Goal: Task Accomplishment & Management: Use online tool/utility

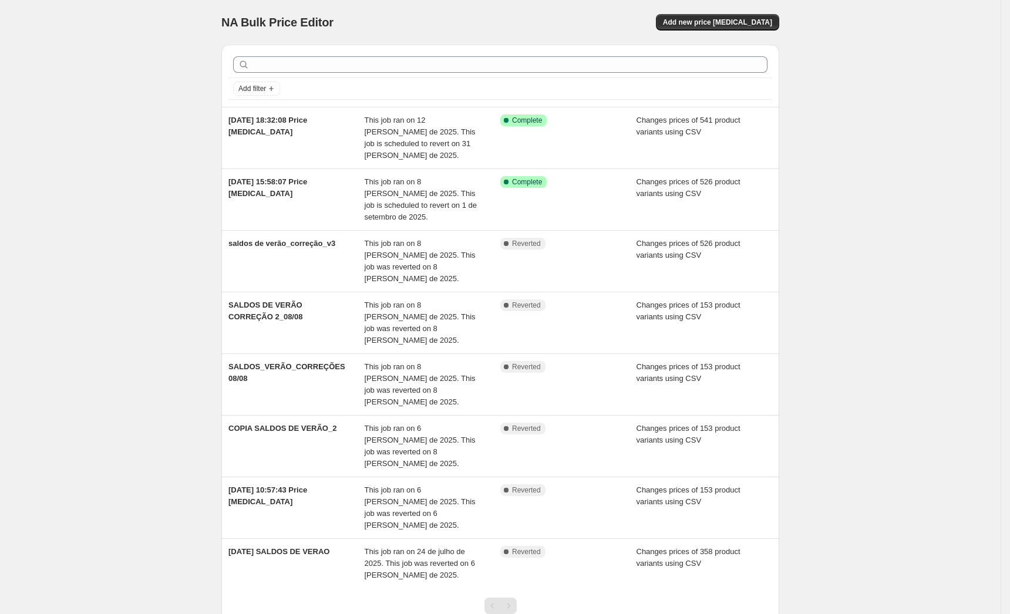
click at [910, 257] on div "NA Bulk Price Editor. This page is ready NA Bulk Price Editor Add new price cha…" at bounding box center [500, 352] width 1001 height 705
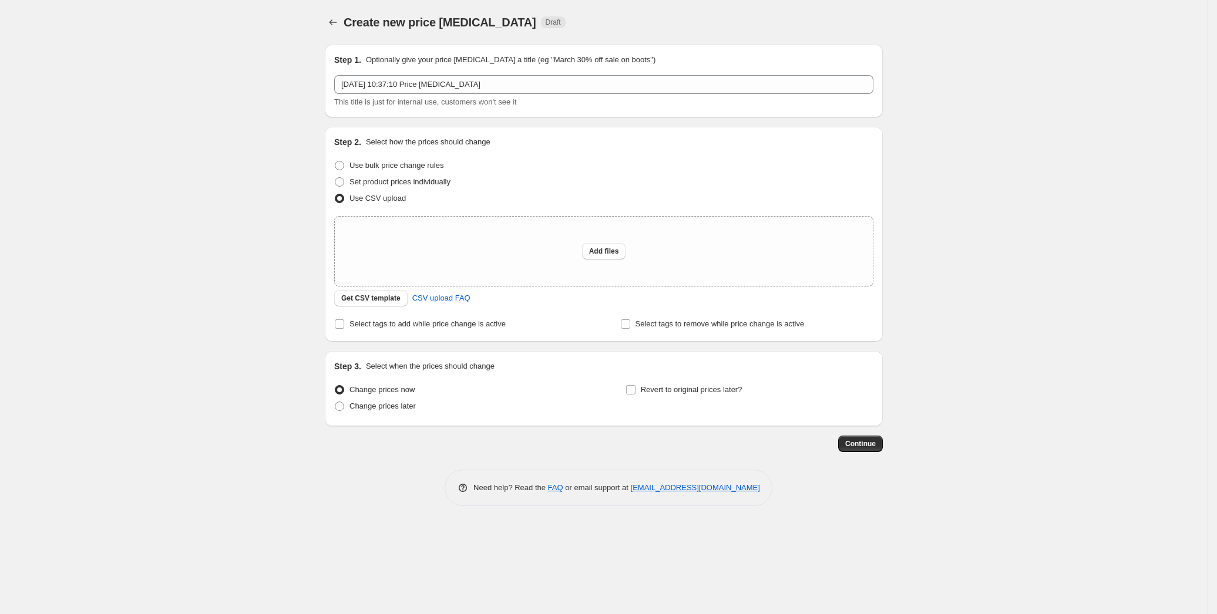
click at [137, 217] on div "Create new price change job. This page is ready Create new price change job Dra…" at bounding box center [604, 307] width 1208 height 614
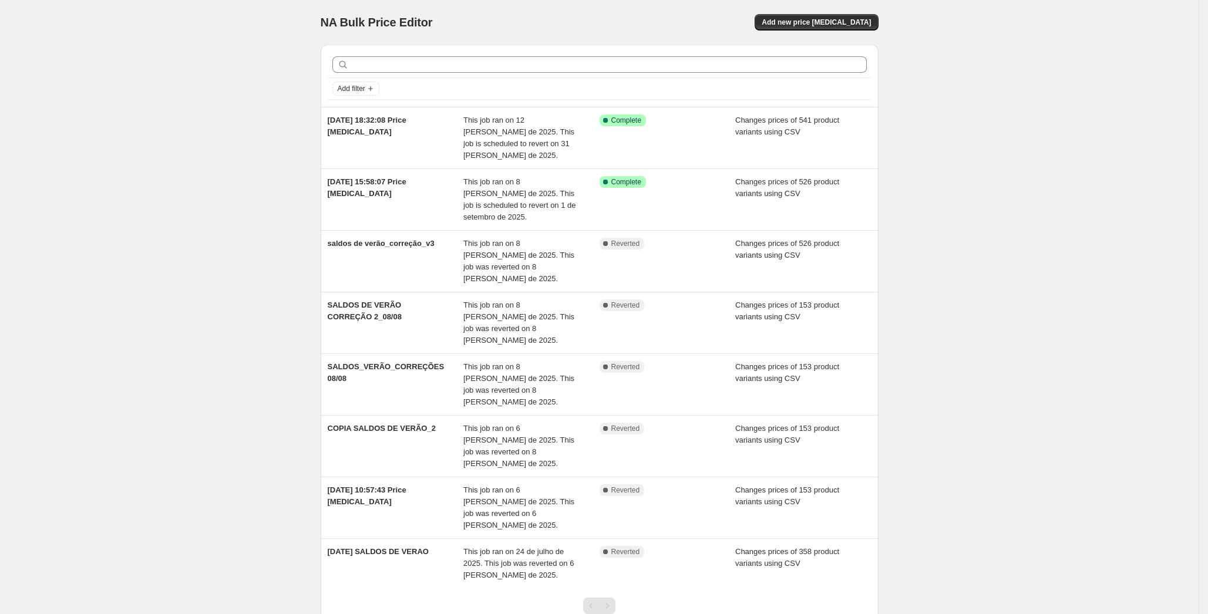
click at [208, 157] on div "NA Bulk Price Editor. This page is ready NA Bulk Price Editor Add new price cha…" at bounding box center [599, 352] width 1199 height 705
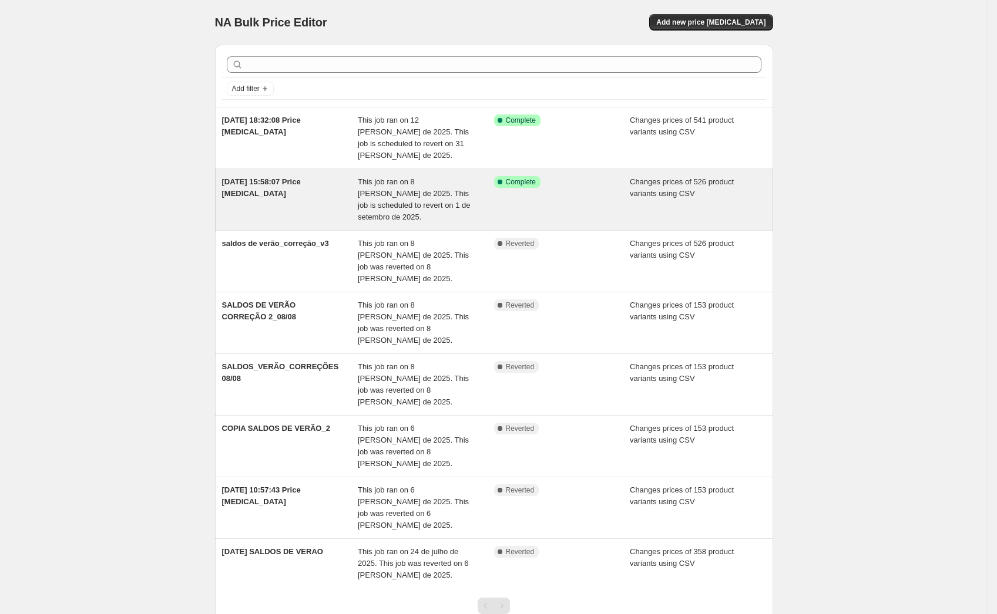
click at [419, 177] on span "This job ran on 8 [PERSON_NAME] de 2025. This job is scheduled to revert on 1 d…" at bounding box center [414, 199] width 113 height 44
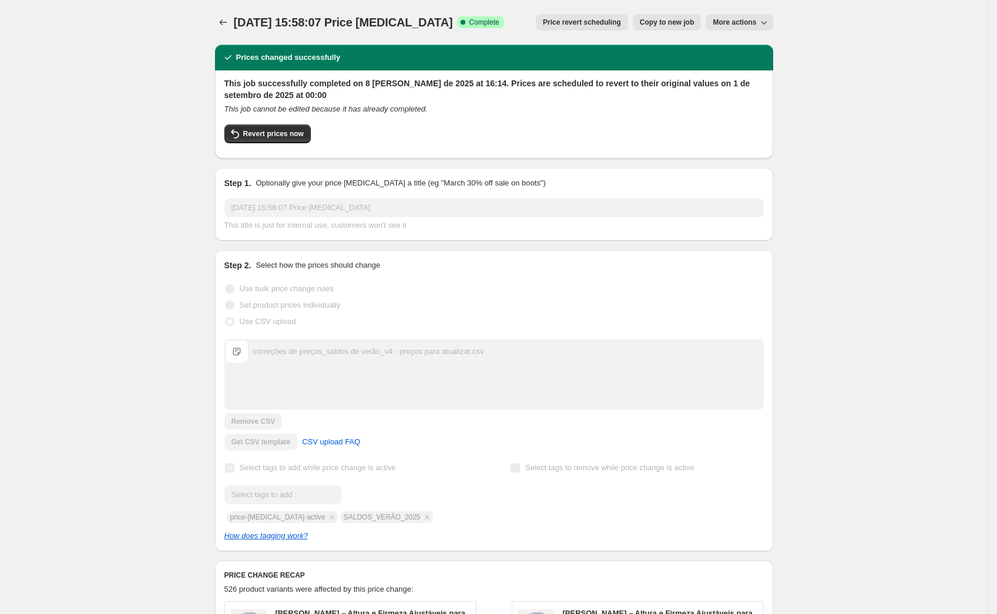
click at [747, 22] on span "More actions" at bounding box center [733, 22] width 43 height 9
click at [275, 132] on span "Revert prices now" at bounding box center [273, 133] width 60 height 9
checkbox input "false"
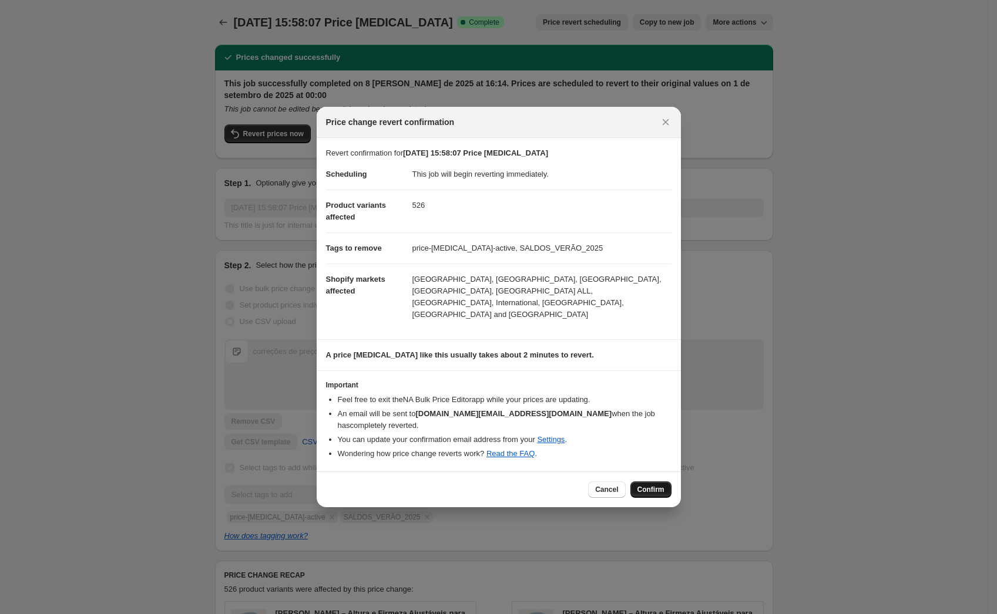
click at [655, 485] on span "Confirm" at bounding box center [650, 489] width 27 height 9
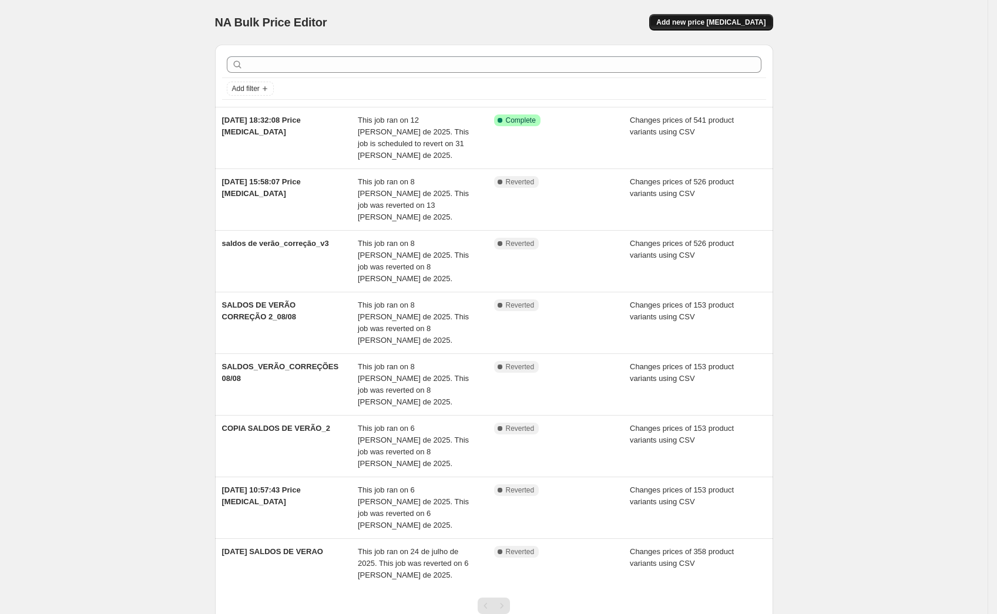
click at [725, 28] on button "Add new price [MEDICAL_DATA]" at bounding box center [710, 22] width 123 height 16
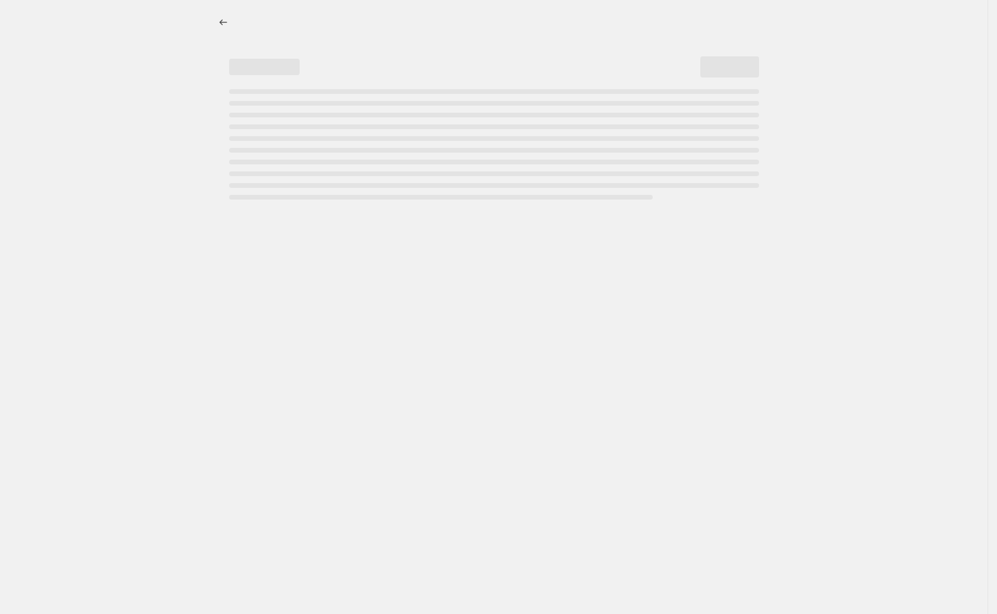
select select "percentage"
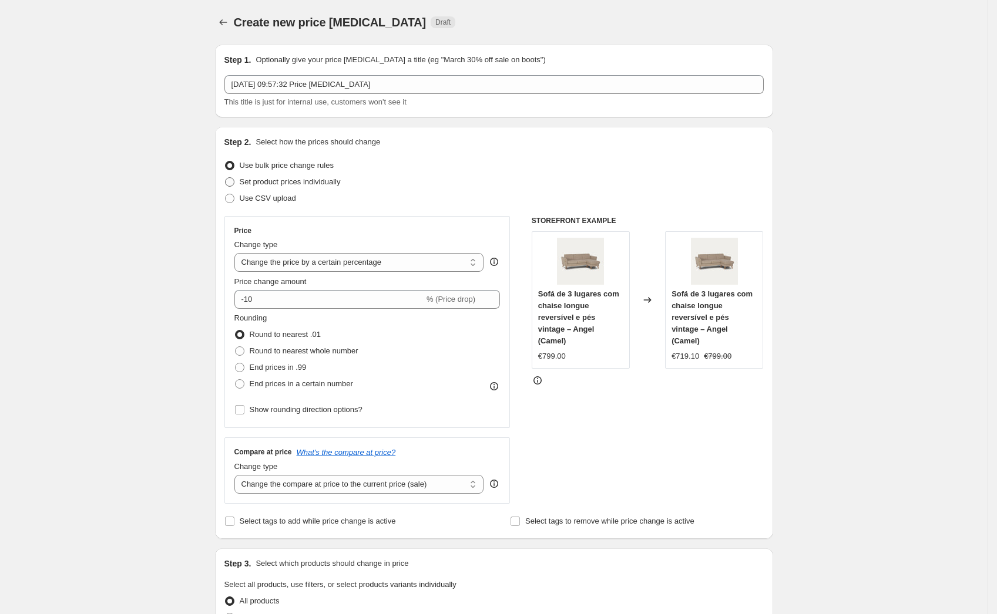
click at [231, 184] on span at bounding box center [229, 181] width 9 height 9
click at [226, 178] on input "Set product prices individually" at bounding box center [225, 177] width 1 height 1
radio input "true"
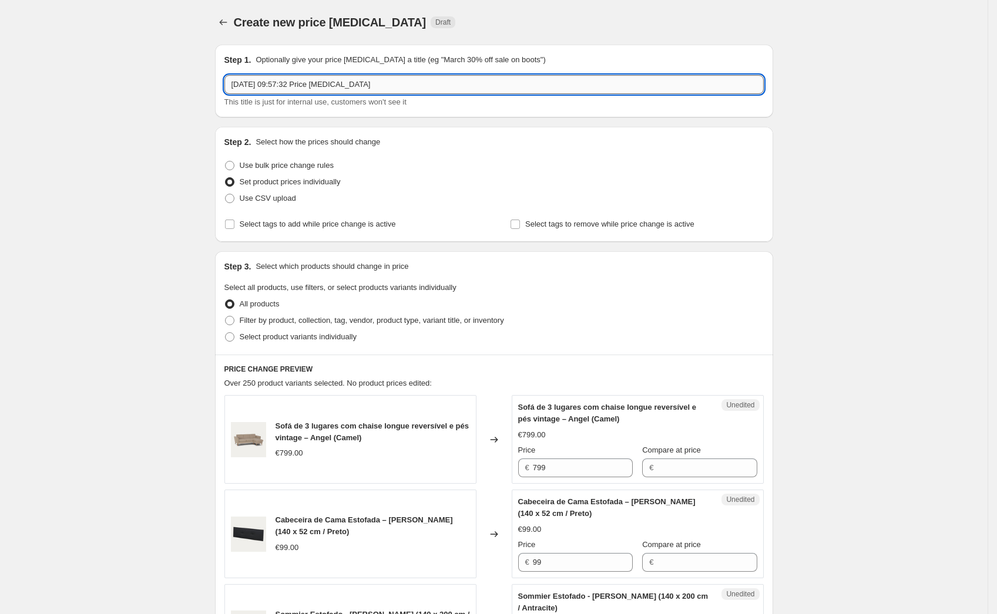
drag, startPoint x: 381, startPoint y: 82, endPoint x: 364, endPoint y: 85, distance: 16.7
click at [364, 85] on input "13/08/2025, 09:57:32 Price change job" at bounding box center [493, 84] width 539 height 19
click at [418, 78] on input "13/08/2025, 09:57:32 Price change job" at bounding box center [493, 84] width 539 height 19
click at [403, 81] on input "13/08/2025, 09:57:32 Price change job" at bounding box center [493, 84] width 539 height 19
click at [375, 82] on input "13/08/2025, 09:57:32 Price change job NATURE" at bounding box center [493, 84] width 539 height 19
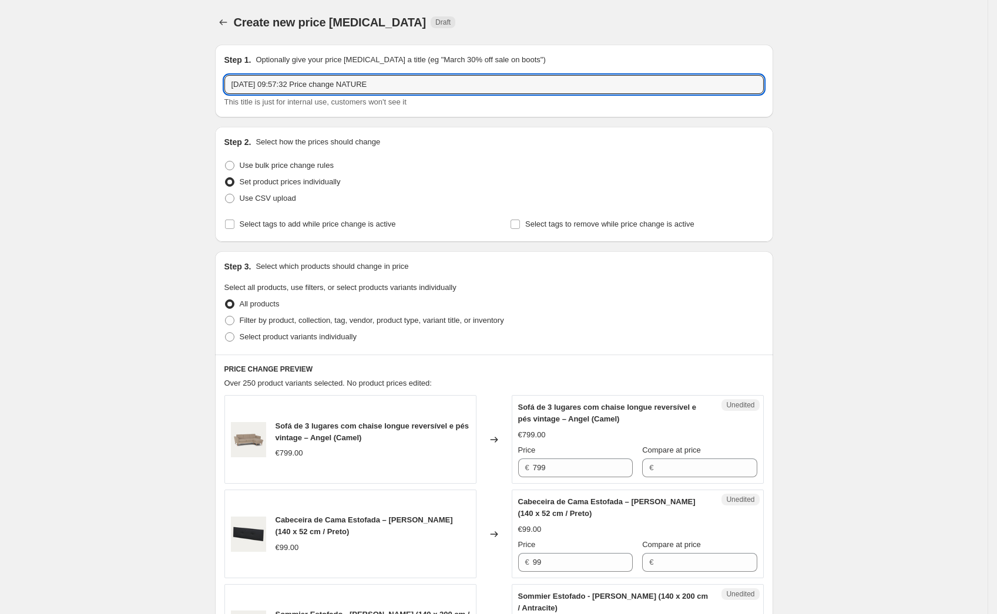
type input "13/08/2025, 09:57:32 Price change NATURE"
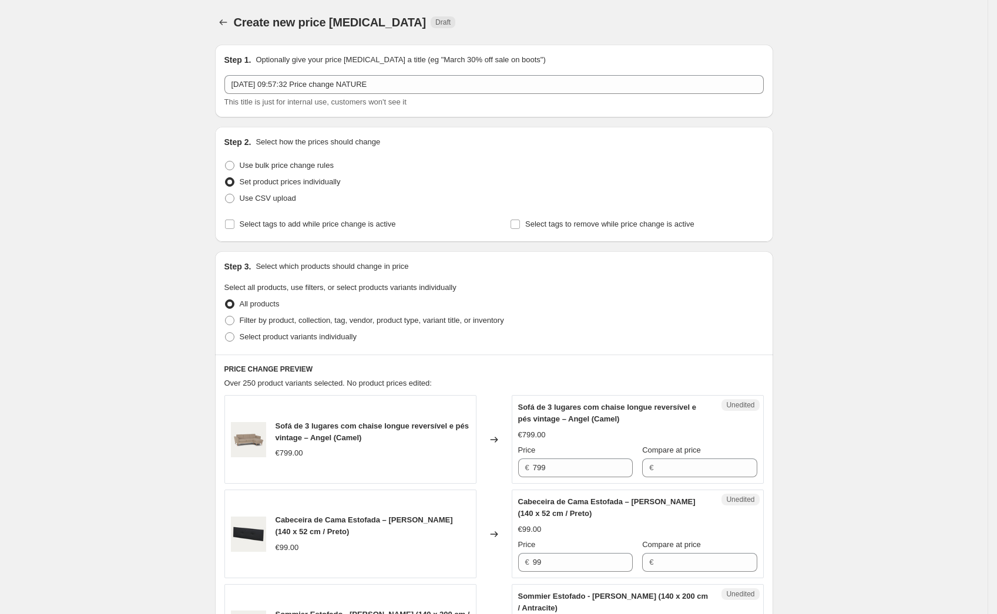
click at [230, 317] on span at bounding box center [229, 320] width 9 height 9
click at [226, 317] on input "Filter by product, collection, tag, vendor, product type, variant title, or inv…" at bounding box center [225, 316] width 1 height 1
radio input "true"
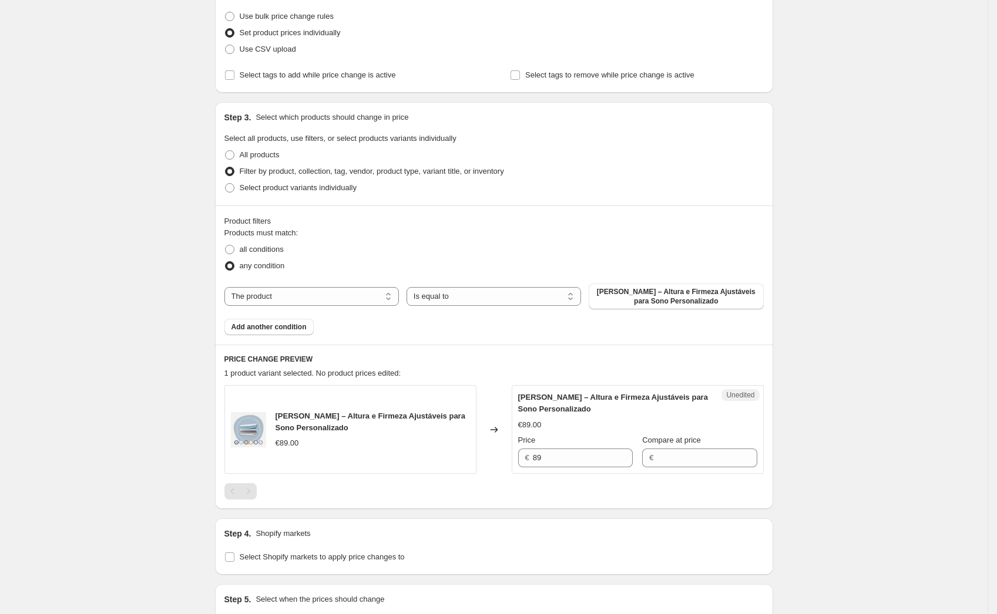
scroll to position [156, 0]
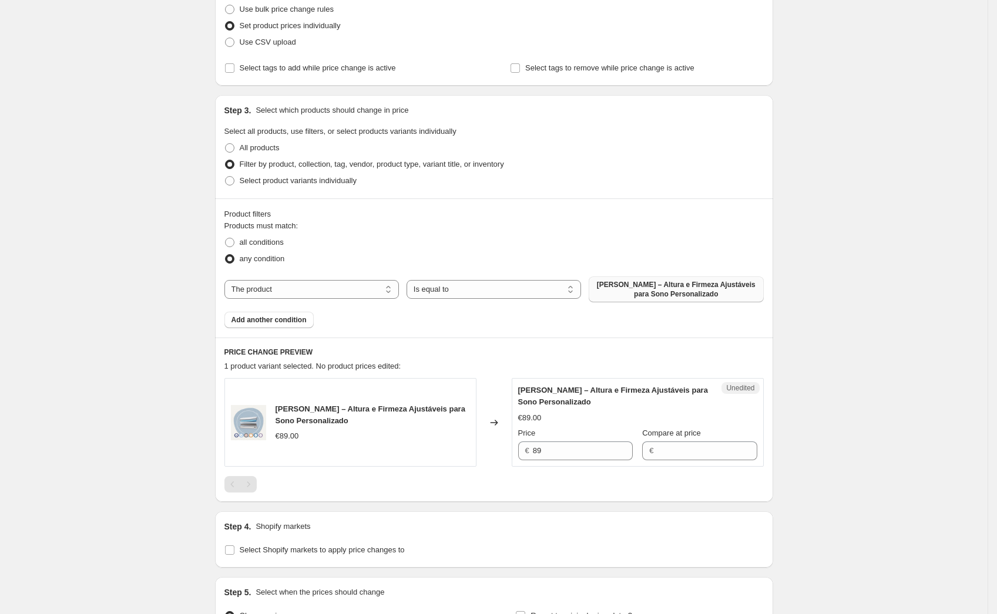
click at [655, 290] on span "Almofada SORA – Altura e Firmeza Ajustáveis para Sono Personalizado" at bounding box center [676, 289] width 160 height 19
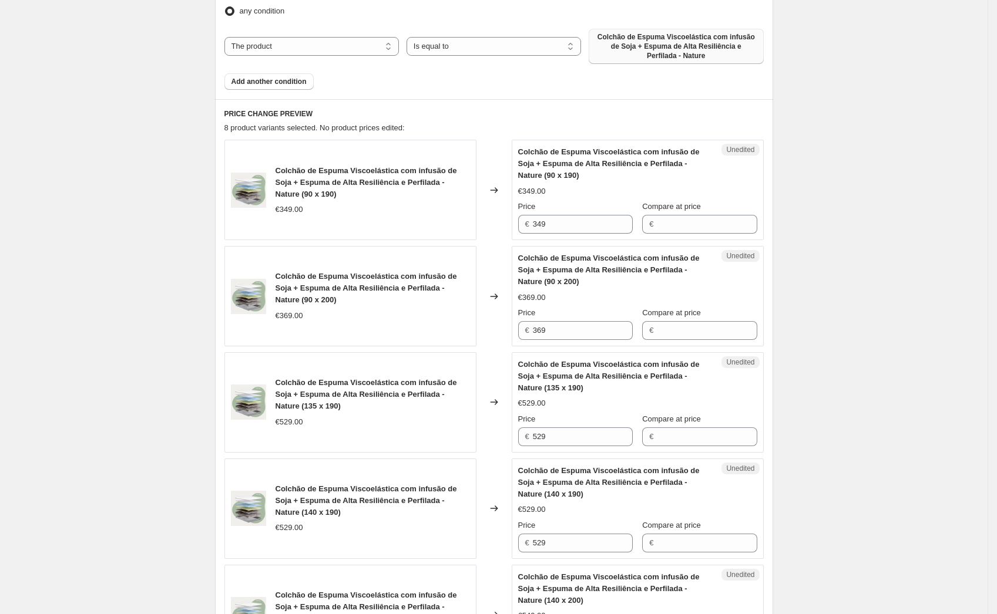
scroll to position [391, 0]
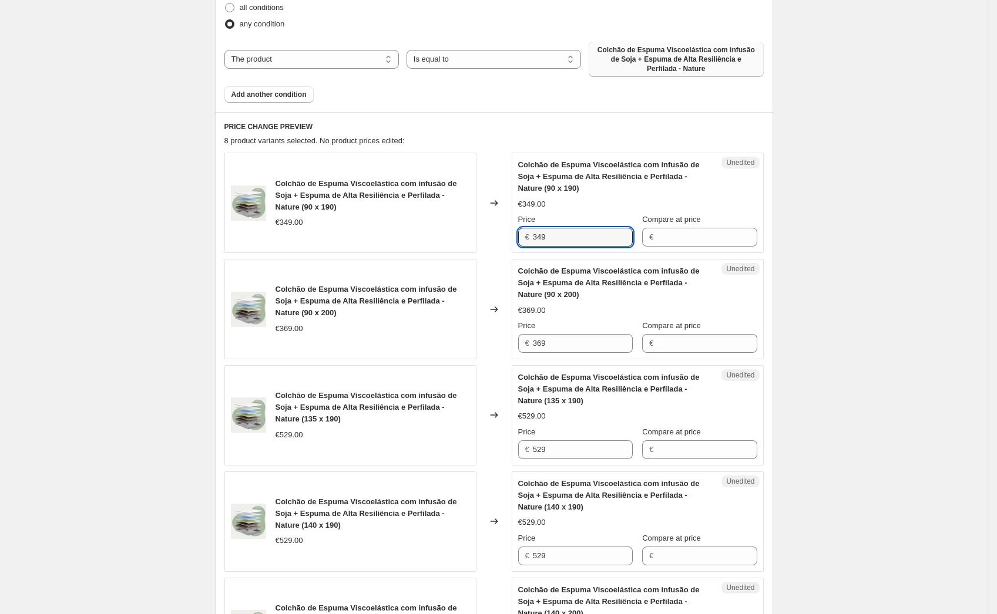
drag, startPoint x: 562, startPoint y: 237, endPoint x: 525, endPoint y: 233, distance: 36.7
click at [525, 233] on div "€ 349" at bounding box center [575, 237] width 115 height 19
click at [708, 236] on input "Compare at price" at bounding box center [707, 237] width 100 height 19
paste input "349"
type input "349"
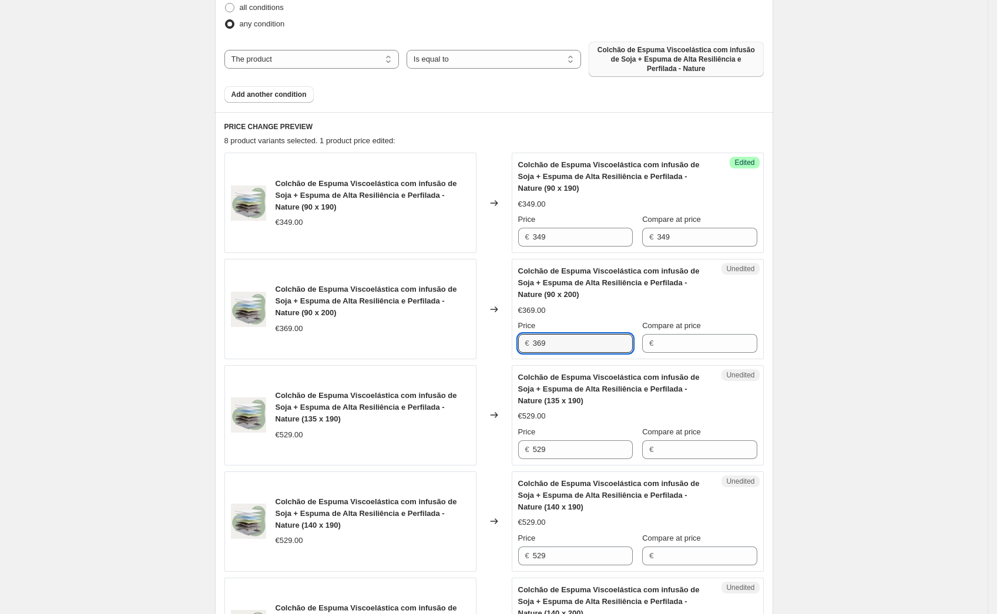
drag, startPoint x: 566, startPoint y: 341, endPoint x: 527, endPoint y: 338, distance: 39.5
click at [499, 340] on div "Colchão de Espuma Viscoelástica com infusão de Soja + Espuma de Alta Resiliênci…" at bounding box center [493, 309] width 539 height 100
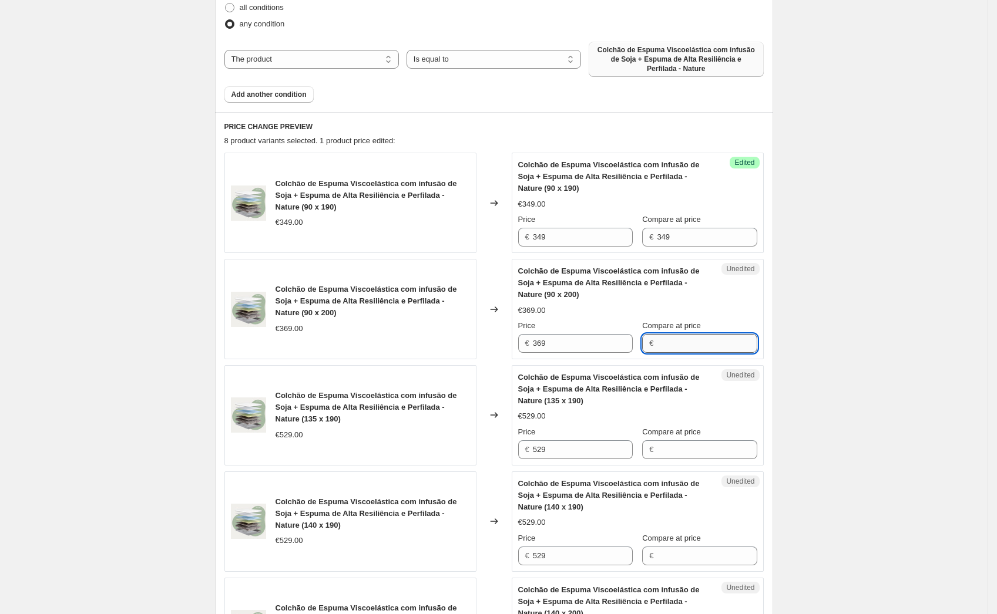
click at [686, 344] on input "Compare at price" at bounding box center [707, 343] width 100 height 19
paste input "369"
type input "369"
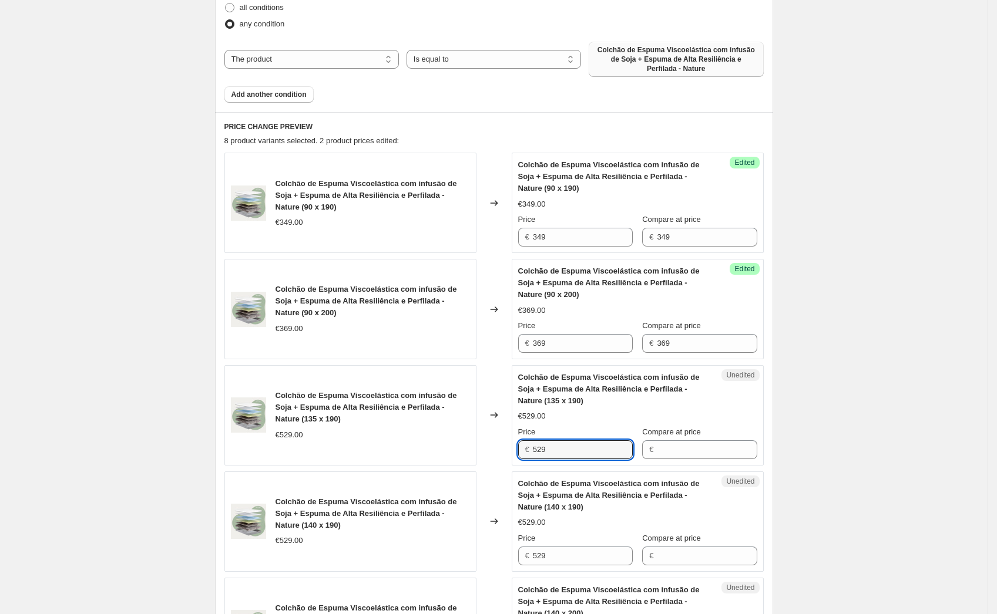
drag, startPoint x: 564, startPoint y: 448, endPoint x: 503, endPoint y: 448, distance: 61.1
click at [505, 448] on div "Colchão de Espuma Viscoelástica com infusão de Soja + Espuma de Alta Resiliênci…" at bounding box center [493, 415] width 539 height 100
click at [685, 448] on input "Compare at price" at bounding box center [707, 450] width 100 height 19
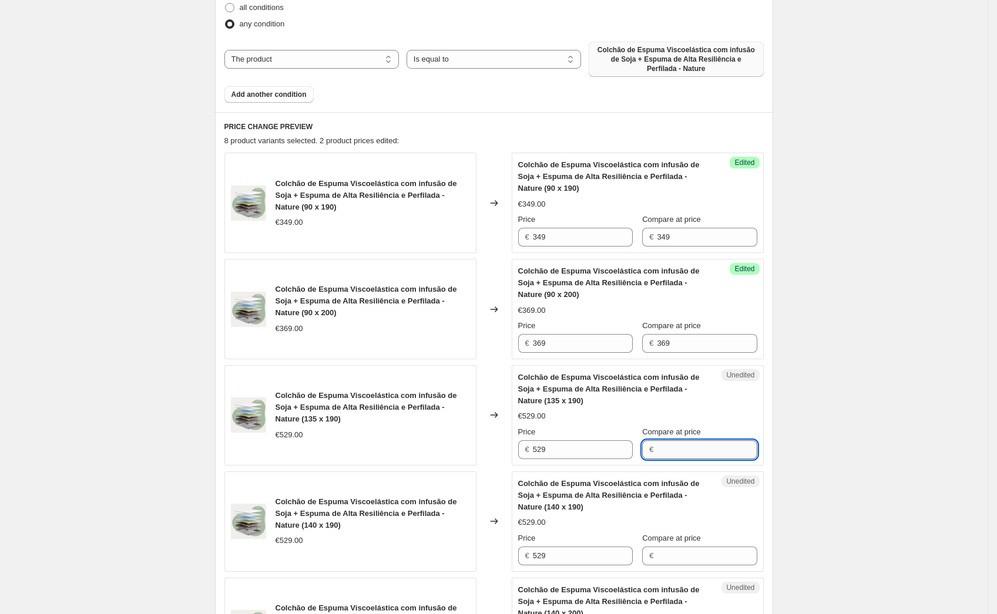
paste input "529"
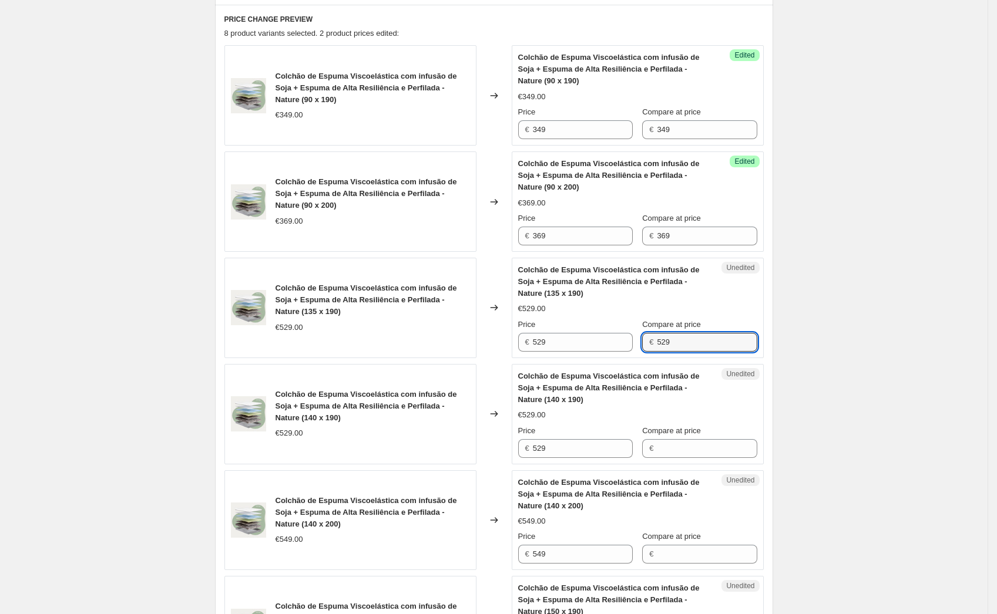
scroll to position [604, 0]
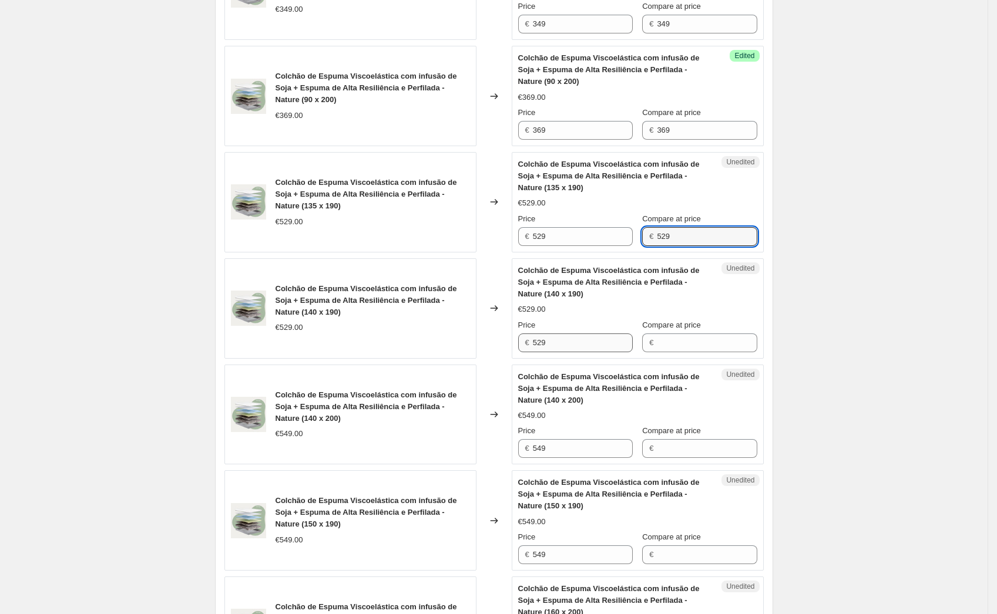
type input "529"
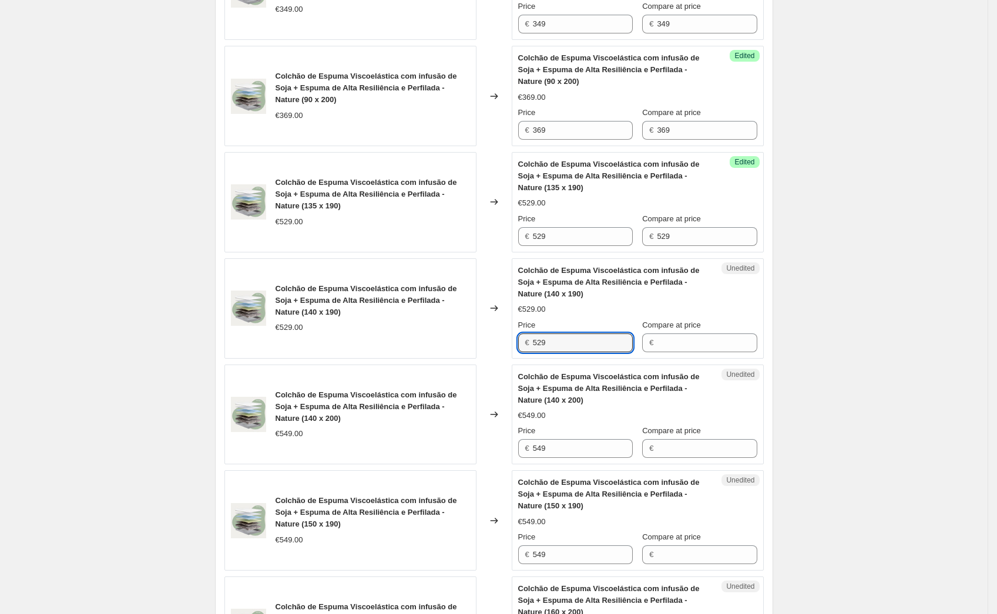
drag, startPoint x: 576, startPoint y: 342, endPoint x: 525, endPoint y: 340, distance: 50.6
click at [526, 340] on div "€ 529" at bounding box center [575, 343] width 115 height 19
click at [692, 343] on input "Compare at price" at bounding box center [707, 343] width 100 height 19
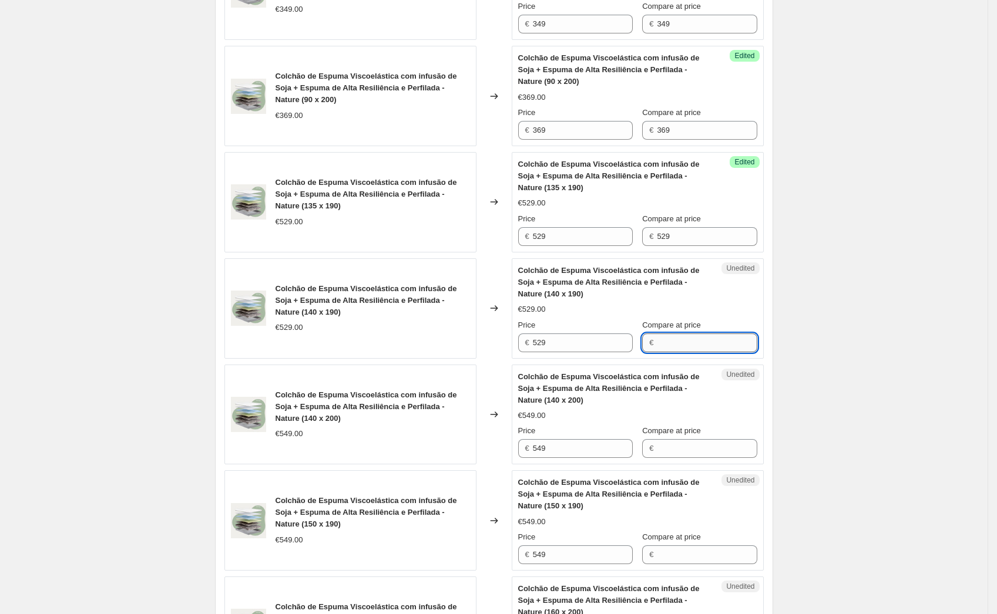
paste input "529"
type input "529"
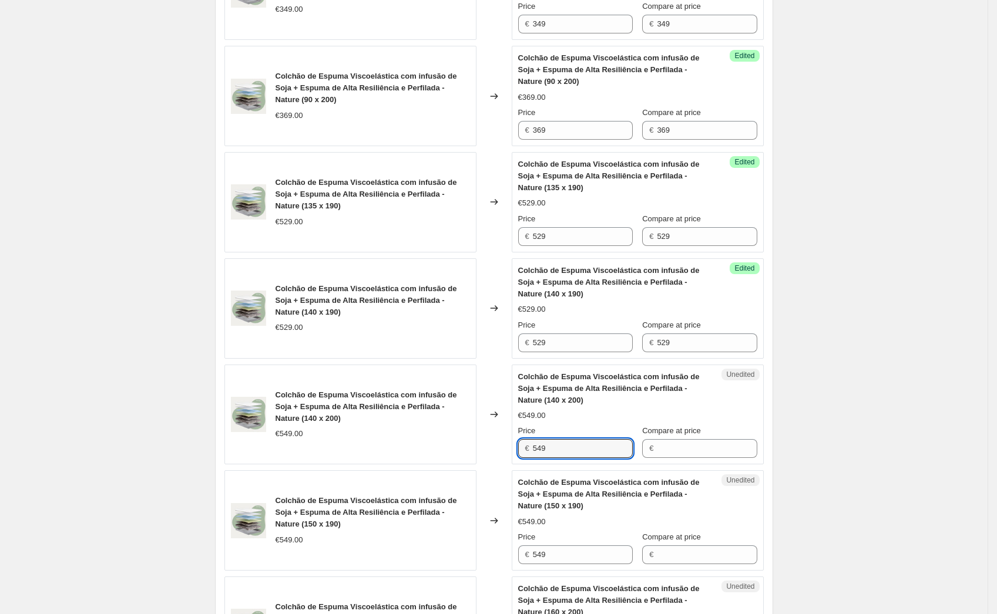
drag, startPoint x: 568, startPoint y: 451, endPoint x: 502, endPoint y: 439, distance: 66.8
click at [502, 439] on div "Colchão de Espuma Viscoelástica com infusão de Soja + Espuma de Alta Resiliênci…" at bounding box center [493, 415] width 539 height 100
click at [691, 452] on input "Compare at price" at bounding box center [707, 448] width 100 height 19
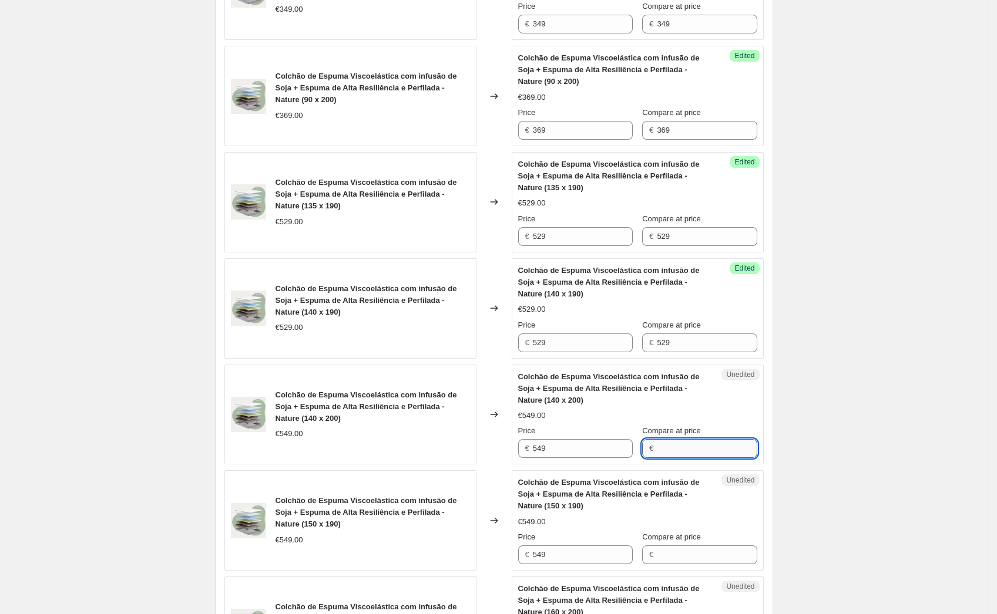
paste input "549"
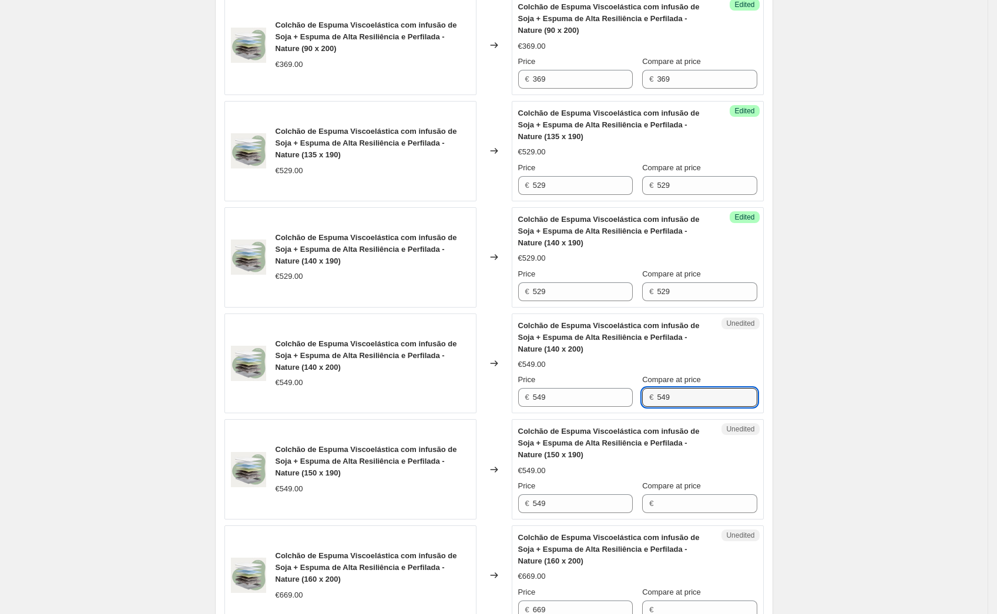
scroll to position [734, 0]
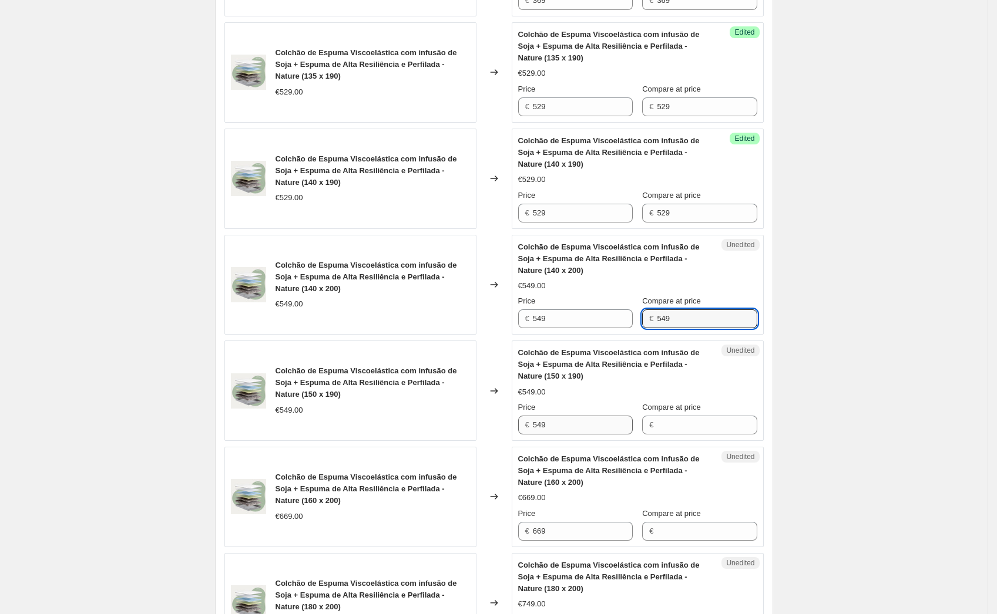
type input "549"
drag, startPoint x: 535, startPoint y: 426, endPoint x: 509, endPoint y: 425, distance: 26.5
click at [506, 426] on div "Colchão de Espuma Viscoelástica com infusão de Soja + Espuma de Alta Resiliênci…" at bounding box center [493, 391] width 539 height 100
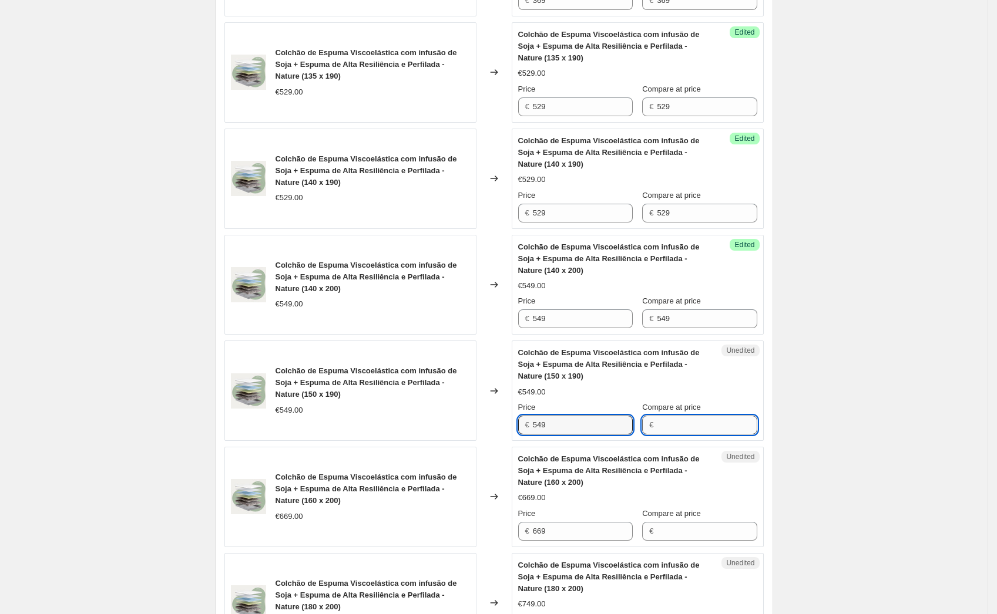
click at [708, 426] on input "Compare at price" at bounding box center [707, 425] width 100 height 19
paste input "549"
type input "549"
click at [905, 394] on div "Create new price change job. This page is ready Create new price change job Dra…" at bounding box center [493, 101] width 987 height 1671
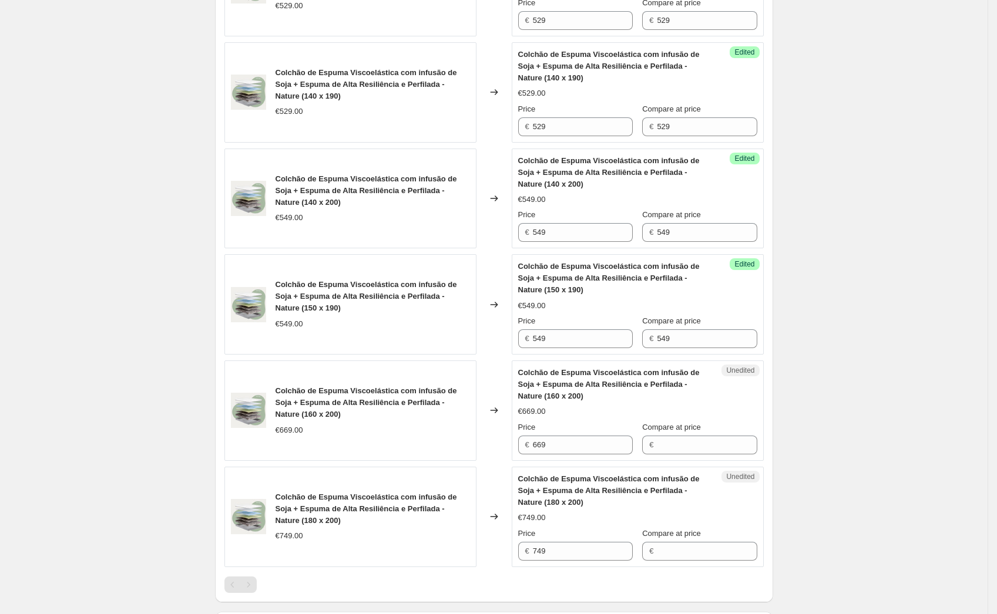
scroll to position [964, 0]
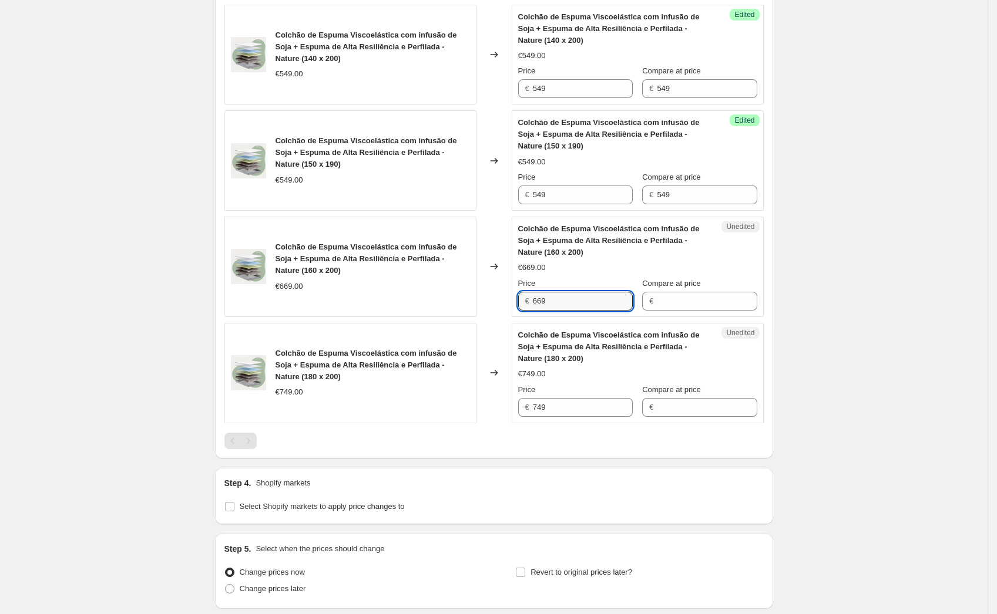
drag, startPoint x: 567, startPoint y: 307, endPoint x: 504, endPoint y: 297, distance: 63.6
click at [510, 297] on div "Colchão de Espuma Viscoelástica com infusão de Soja + Espuma de Alta Resiliênci…" at bounding box center [493, 267] width 539 height 100
click at [715, 302] on input "Compare at price" at bounding box center [707, 301] width 100 height 19
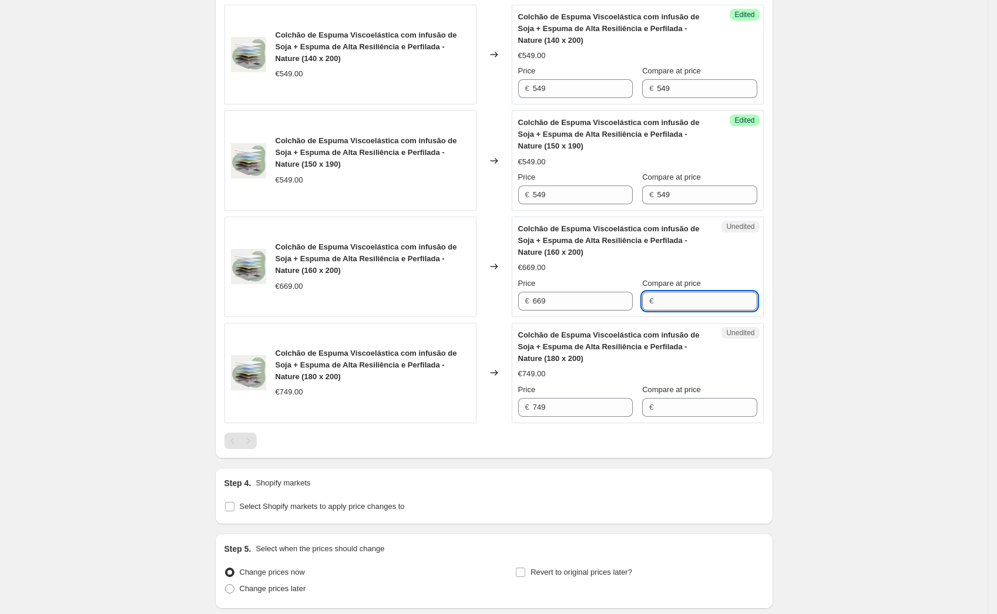
paste input "669"
type input "669"
drag, startPoint x: 534, startPoint y: 409, endPoint x: 504, endPoint y: 404, distance: 31.1
click at [504, 404] on div "Colchão de Espuma Viscoelástica com infusão de Soja + Espuma de Alta Resiliênci…" at bounding box center [493, 373] width 539 height 100
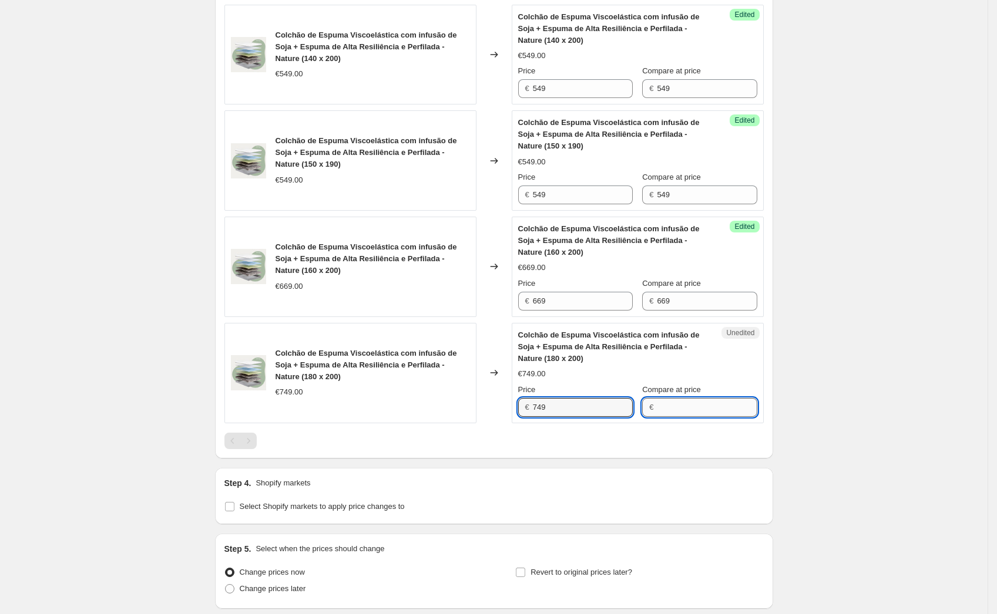
click at [678, 408] on input "Compare at price" at bounding box center [707, 407] width 100 height 19
paste input "749"
type input "749"
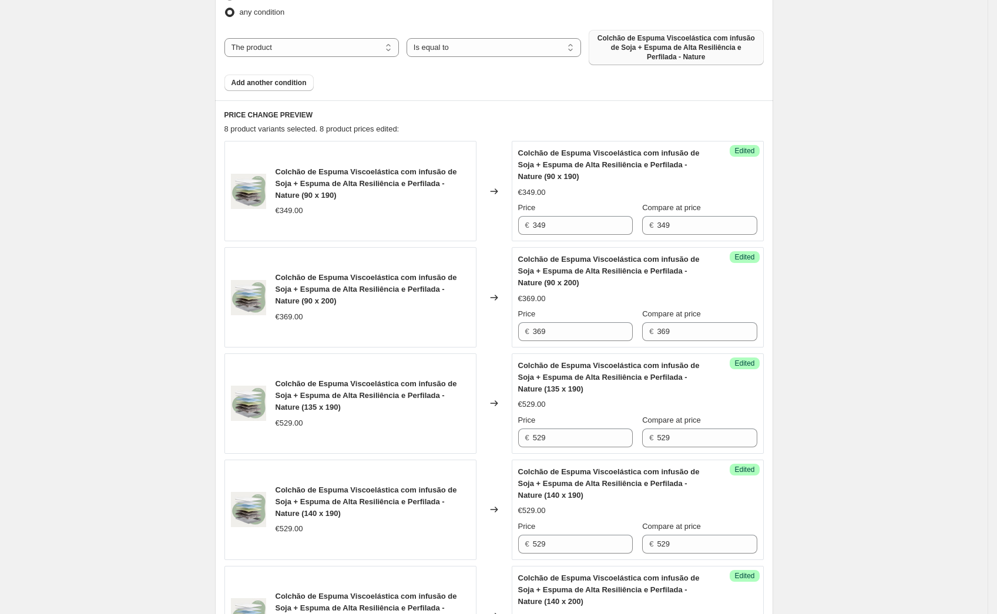
scroll to position [428, 0]
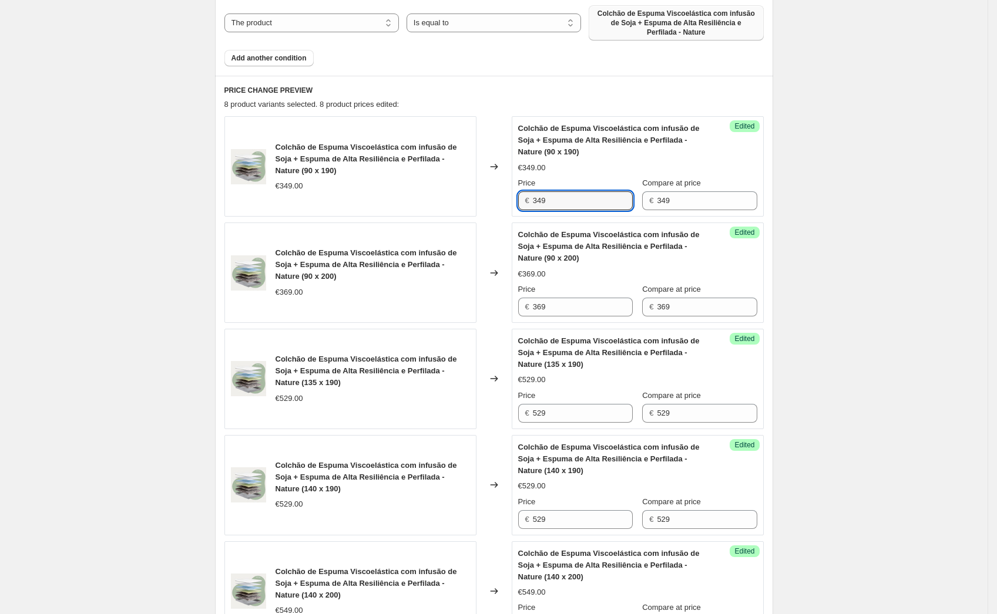
drag, startPoint x: 558, startPoint y: 200, endPoint x: 530, endPoint y: 196, distance: 28.4
click at [533, 197] on div "€ 349" at bounding box center [575, 200] width 115 height 19
type input "279"
click at [844, 224] on div "Create new price change job. This page is ready Create new price change job Dra…" at bounding box center [493, 407] width 987 height 1671
click at [565, 308] on input "369" at bounding box center [583, 307] width 100 height 19
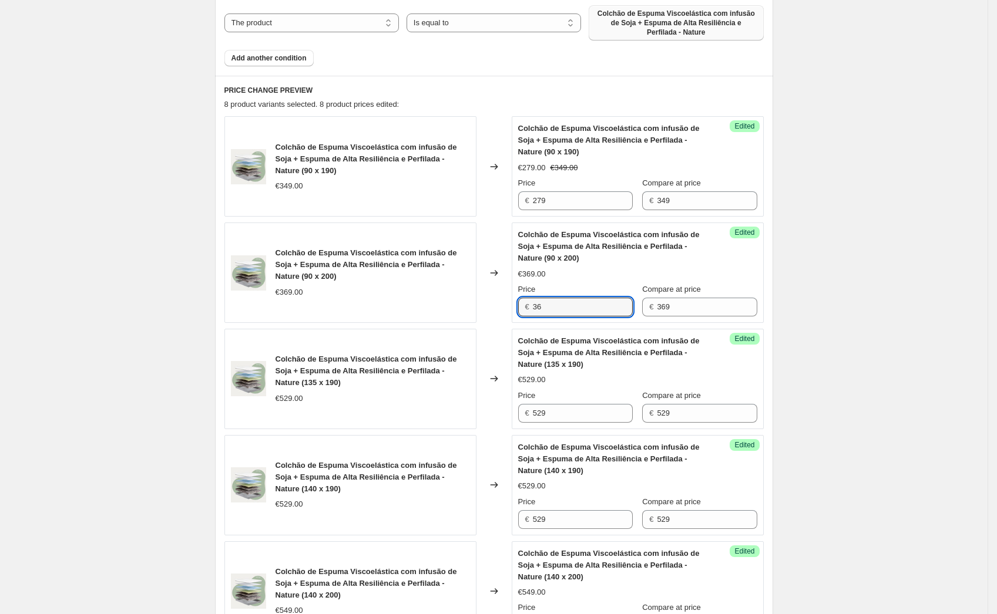
type input "3"
type input "299"
click at [566, 406] on input "529" at bounding box center [583, 413] width 100 height 19
click at [562, 414] on input "529" at bounding box center [583, 413] width 100 height 19
type input "5"
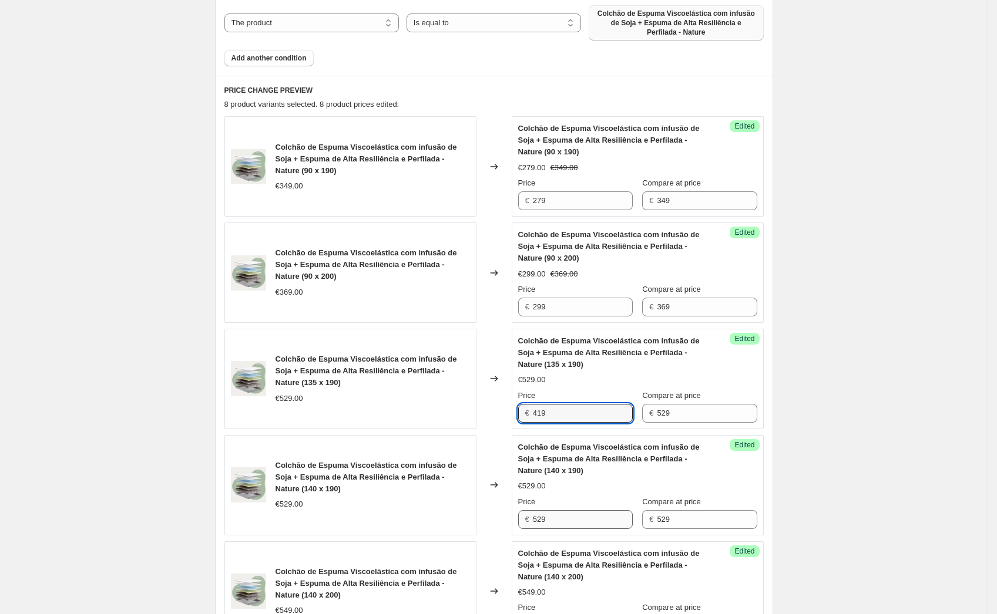
type input "419"
click at [564, 519] on input "529" at bounding box center [583, 519] width 100 height 19
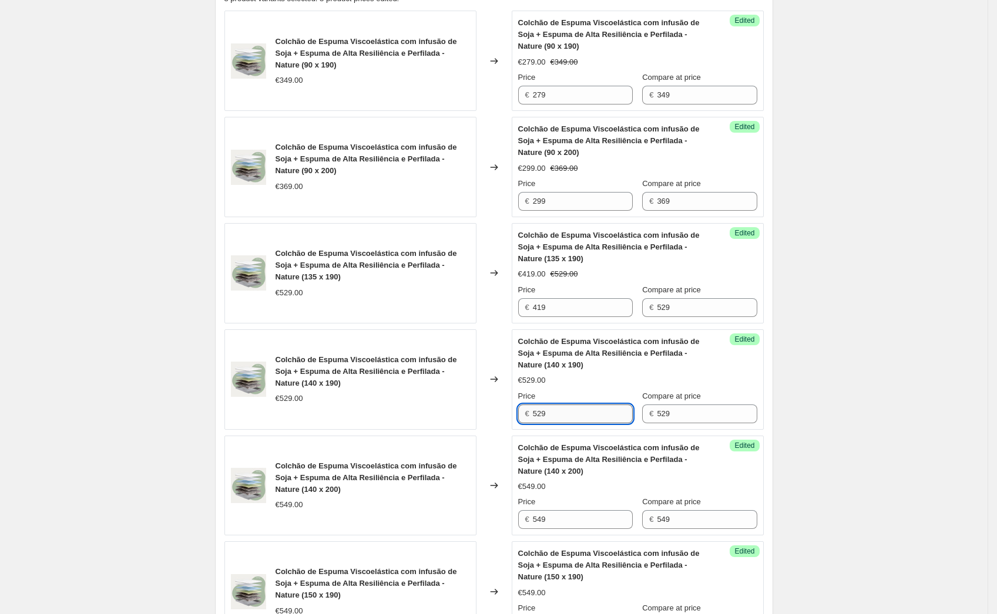
scroll to position [563, 0]
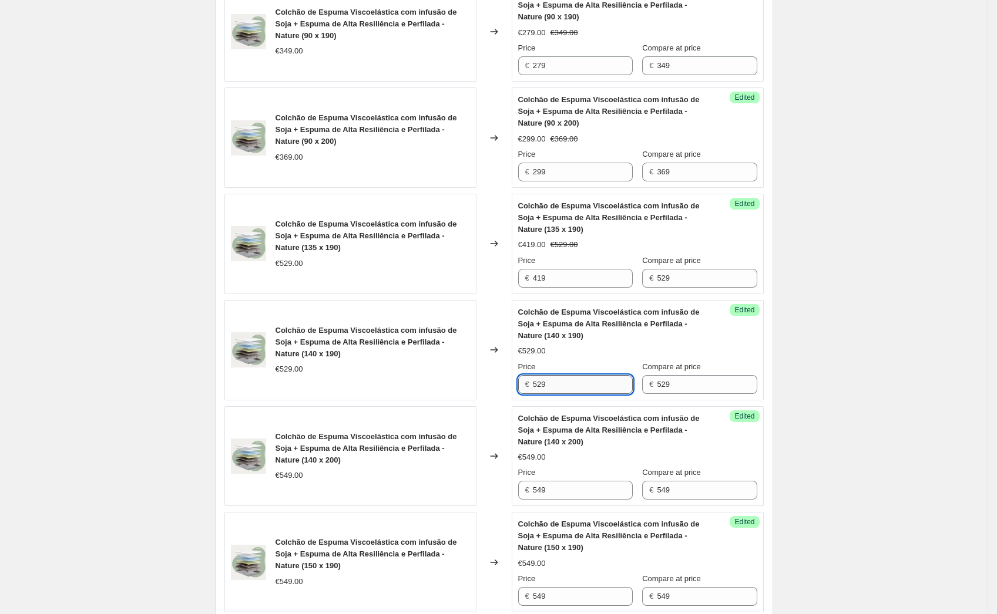
click at [554, 384] on input "529" at bounding box center [583, 384] width 100 height 19
type input "5"
type input "419"
click at [618, 359] on div "Colchão de Espuma Viscoelástica com infusão de Soja + Espuma de Alta Resiliênci…" at bounding box center [637, 351] width 239 height 88
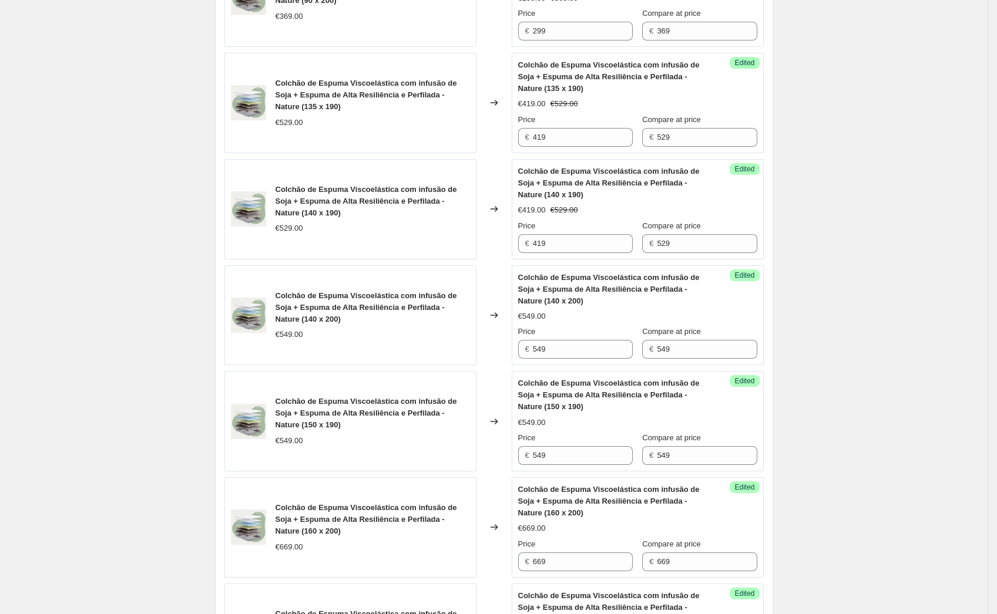
scroll to position [710, 0]
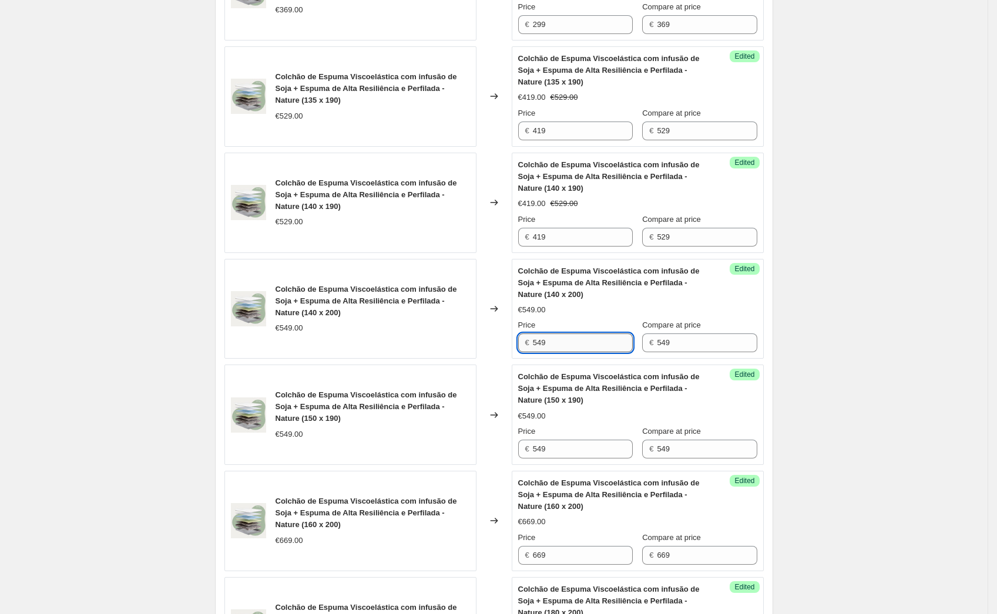
click at [559, 342] on input "549" at bounding box center [583, 343] width 100 height 19
type input "439"
click at [126, 341] on div "Create new price change job. This page is ready Create new price change job Dra…" at bounding box center [493, 125] width 987 height 1671
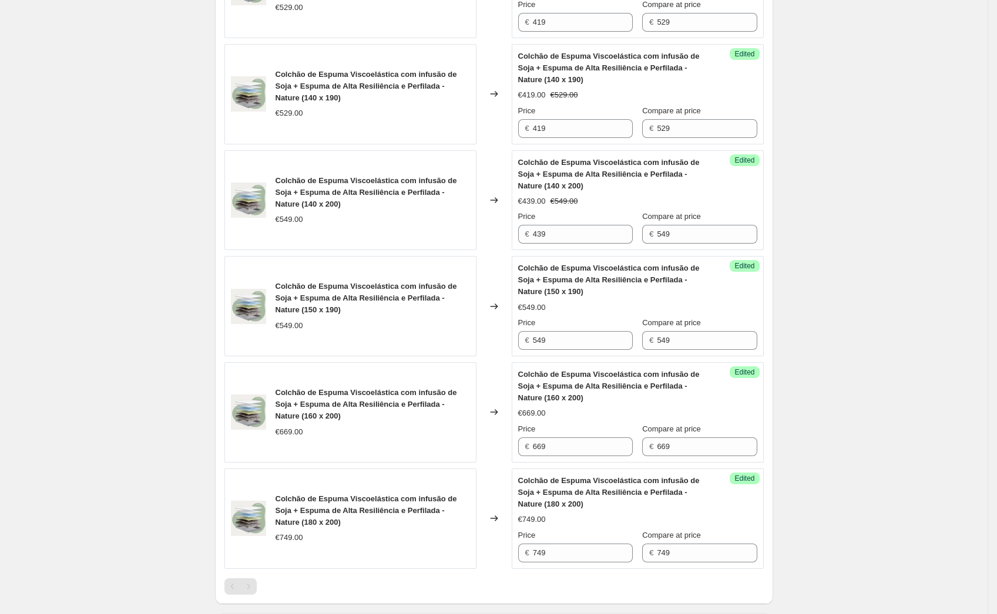
scroll to position [849, 0]
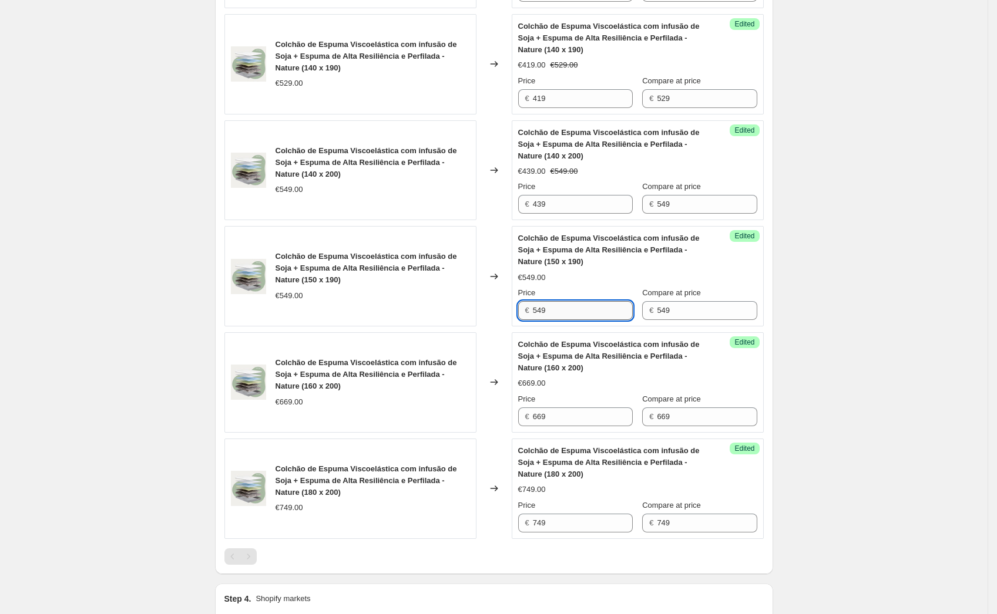
click at [563, 313] on input "549" at bounding box center [583, 310] width 100 height 19
type input "5"
type input "439"
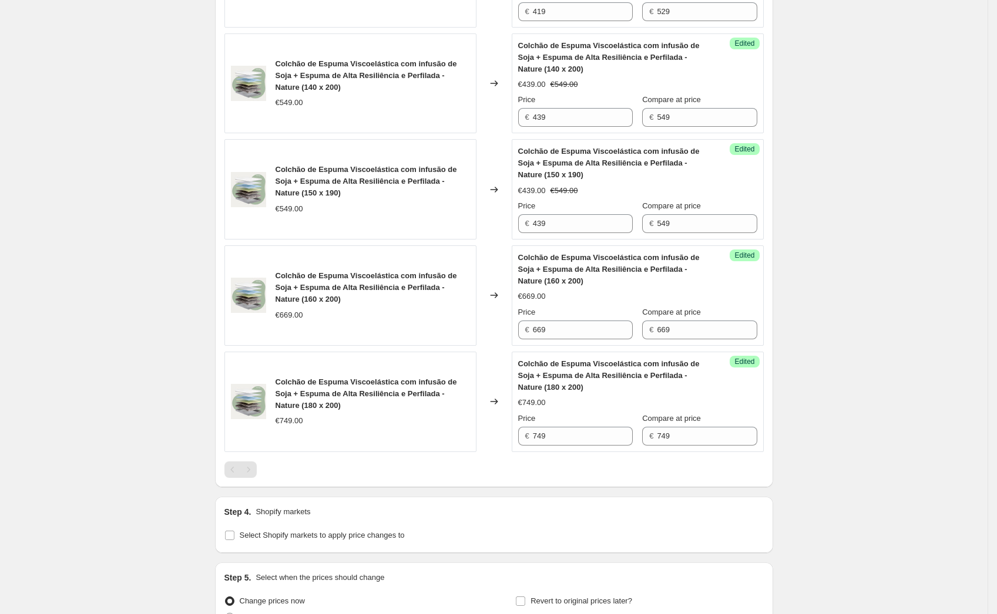
scroll to position [944, 0]
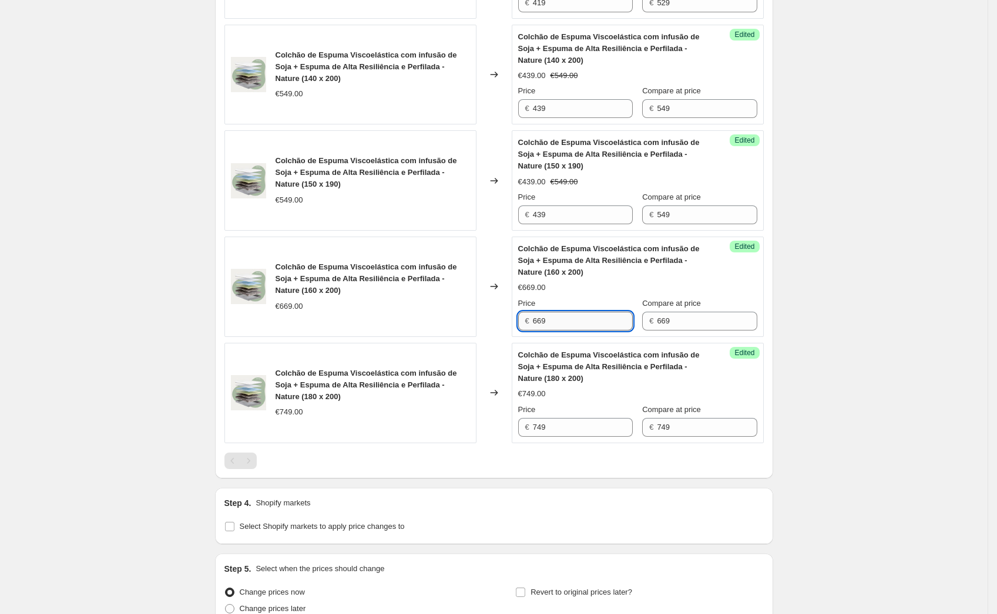
click at [573, 322] on input "669" at bounding box center [583, 321] width 100 height 19
type input "6"
type input "469"
click at [587, 430] on input "749" at bounding box center [583, 427] width 100 height 19
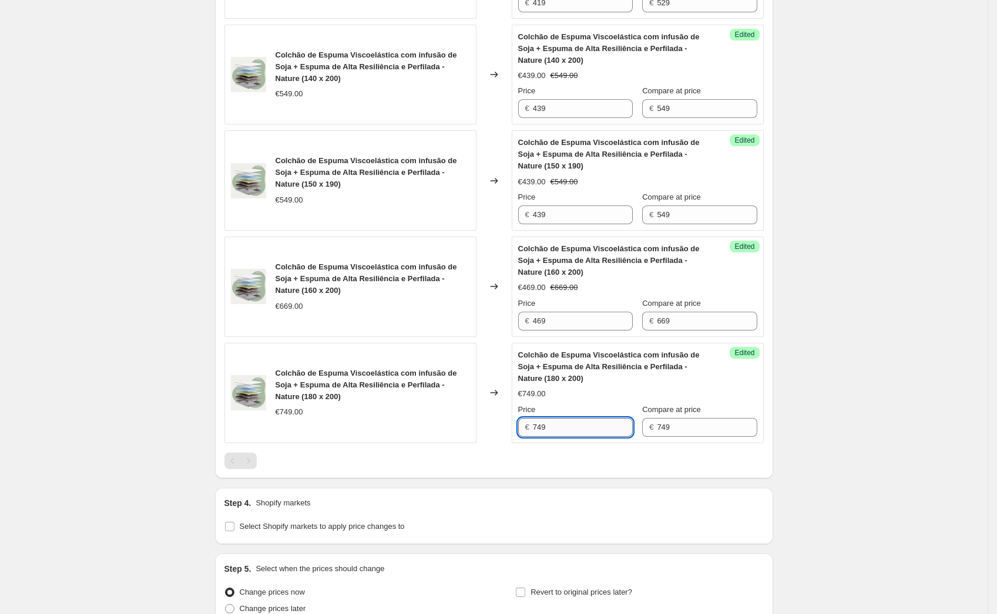
click at [570, 428] on input "749" at bounding box center [583, 427] width 100 height 19
type input "419"
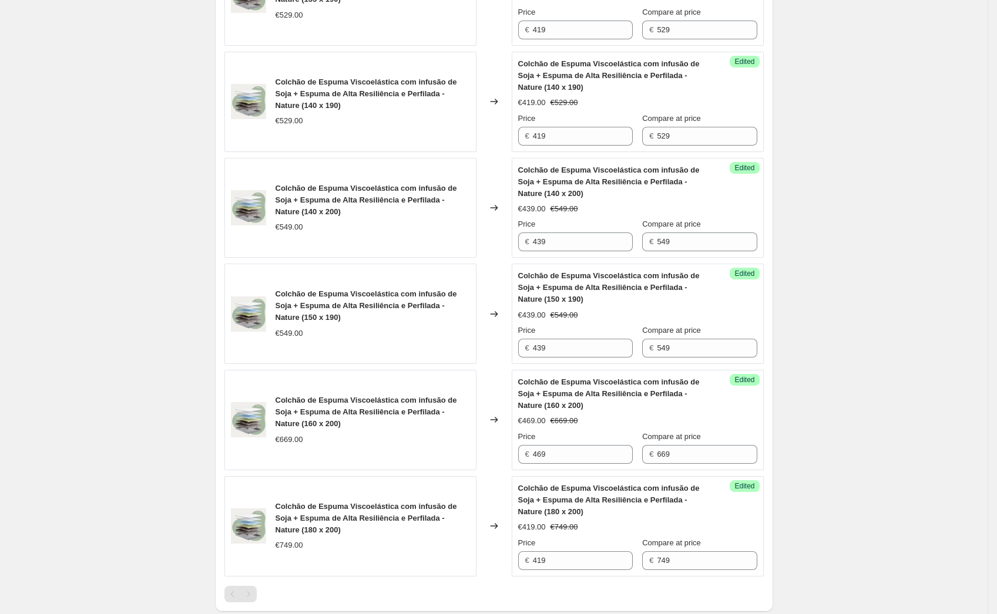
scroll to position [1060, 0]
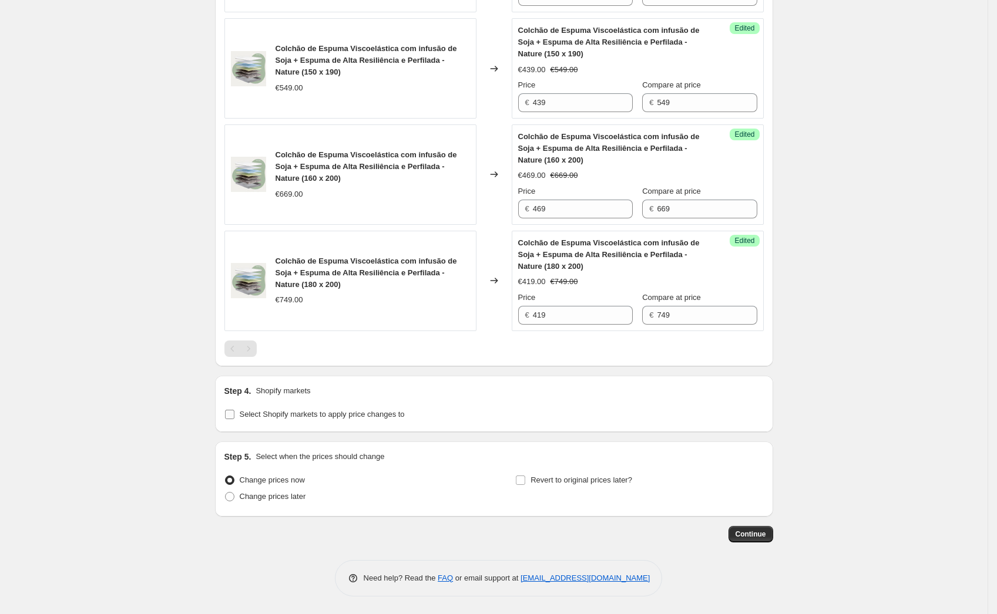
click at [234, 416] on input "Select Shopify markets to apply price changes to" at bounding box center [229, 414] width 9 height 9
checkbox input "true"
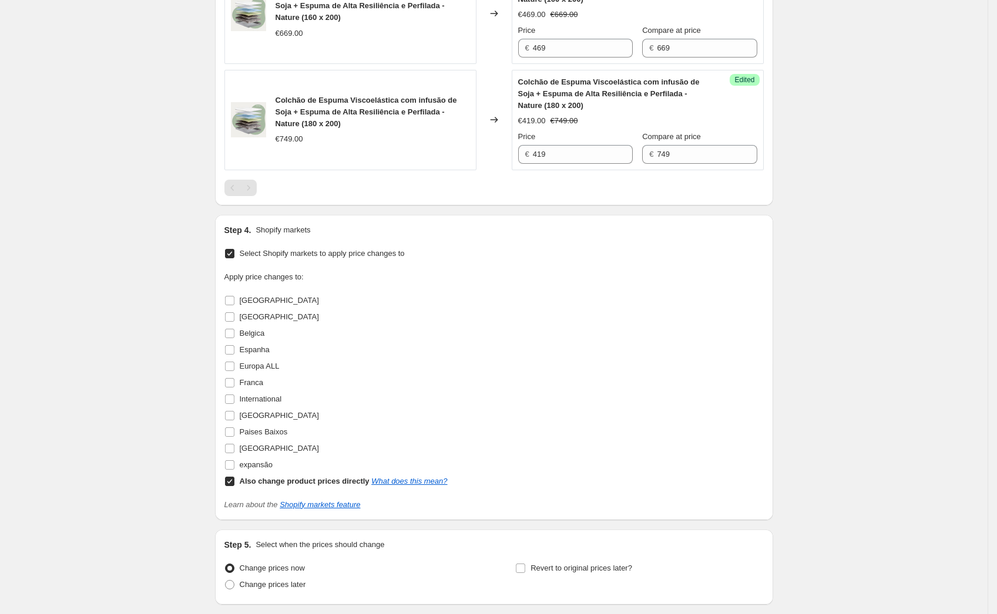
scroll to position [1231, 0]
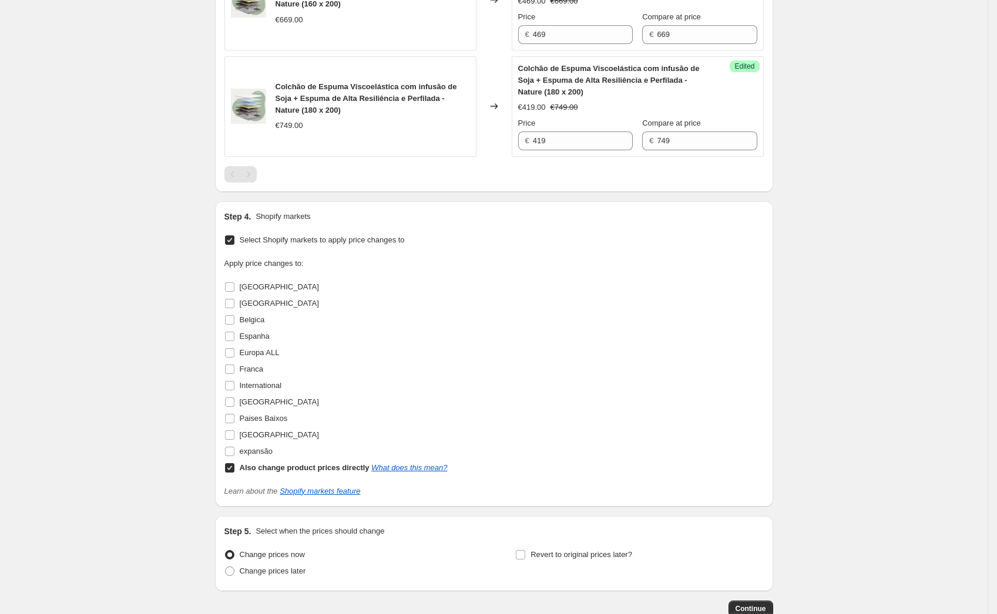
click at [233, 472] on input "Also change product prices directly What does this mean?" at bounding box center [229, 467] width 9 height 9
checkbox input "false"
click at [232, 436] on input "[GEOGRAPHIC_DATA]" at bounding box center [229, 435] width 9 height 9
checkbox input "true"
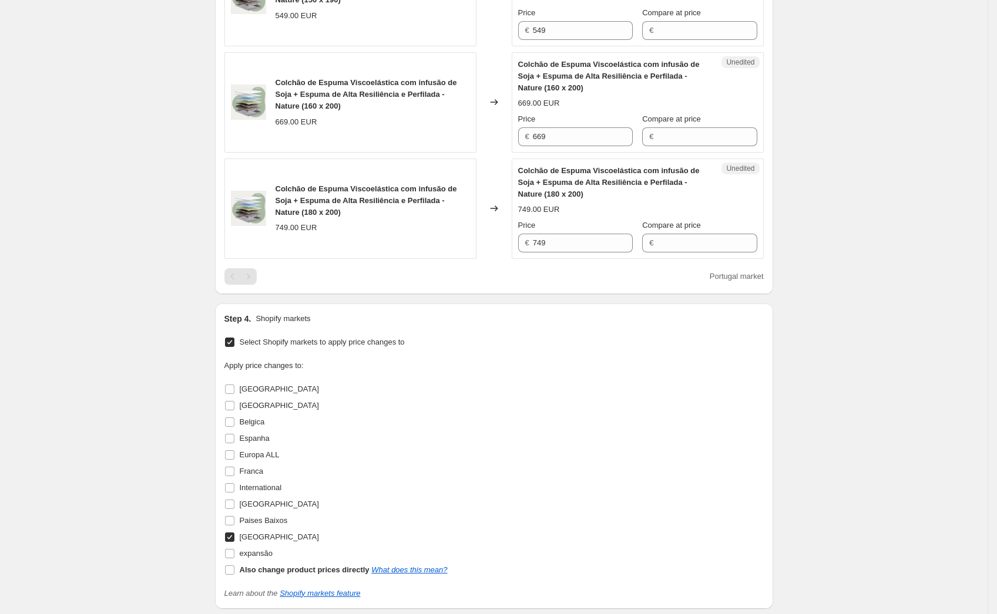
scroll to position [1309, 0]
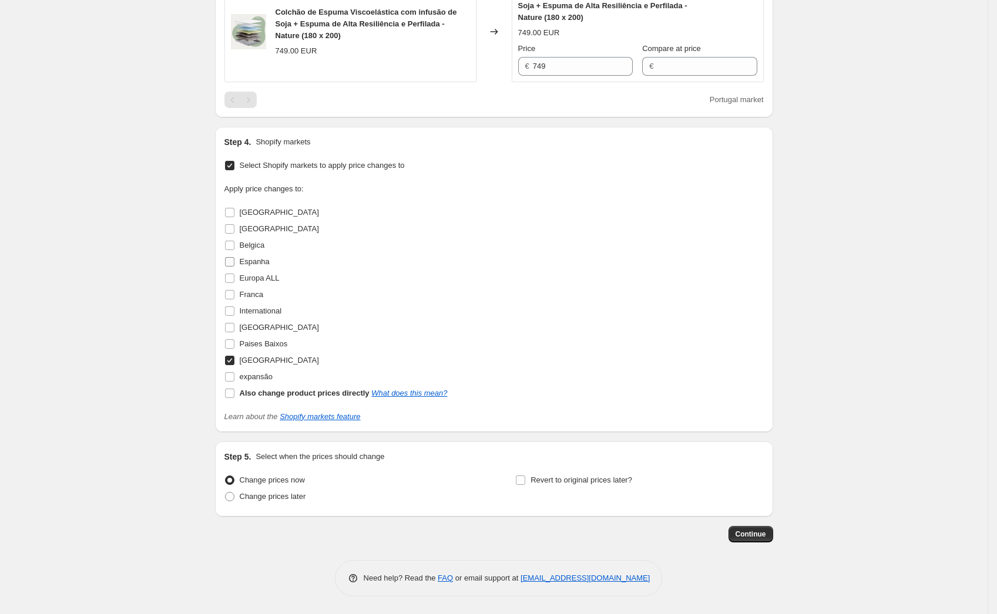
click at [232, 260] on input "Espanha" at bounding box center [229, 261] width 9 height 9
checkbox input "true"
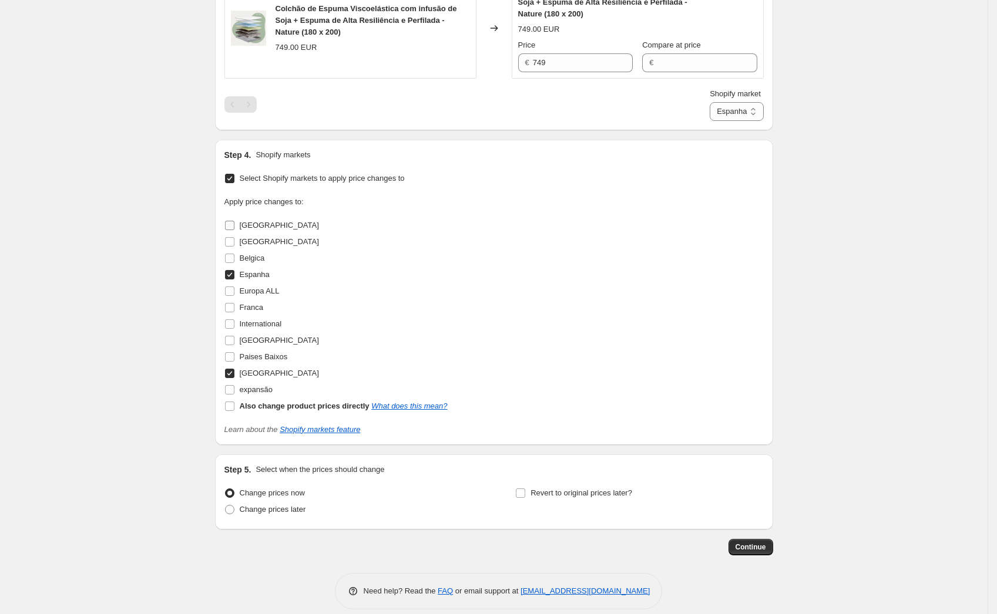
click at [233, 227] on input "[GEOGRAPHIC_DATA]" at bounding box center [229, 225] width 9 height 9
checkbox input "true"
select select "90394099978"
click at [232, 247] on input "[GEOGRAPHIC_DATA]" at bounding box center [229, 241] width 9 height 9
checkbox input "true"
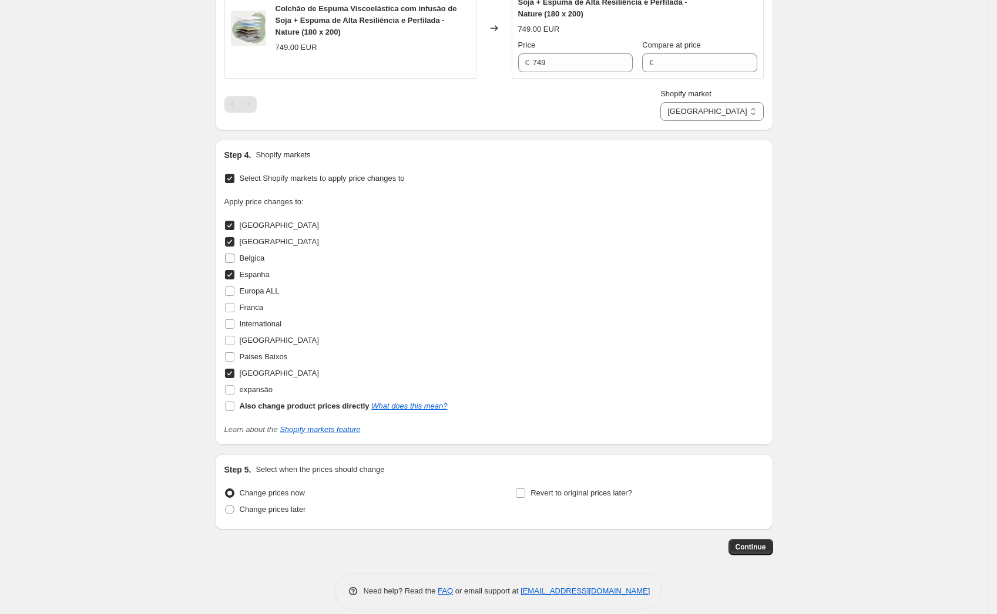
click at [230, 263] on input "Belgica" at bounding box center [229, 258] width 9 height 9
checkbox input "true"
click at [233, 312] on input "Franca" at bounding box center [229, 307] width 9 height 9
checkbox input "true"
click at [233, 327] on input "International" at bounding box center [229, 324] width 9 height 9
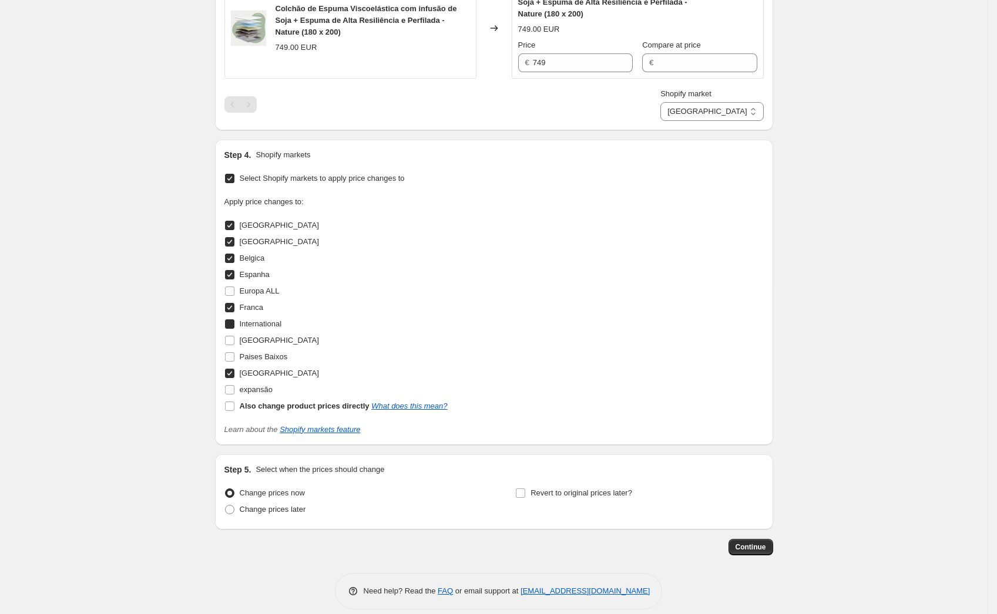
checkbox input "true"
click at [233, 345] on input "[GEOGRAPHIC_DATA]" at bounding box center [229, 340] width 9 height 9
checkbox input "true"
click at [234, 361] on input "Paises Baixos" at bounding box center [229, 356] width 9 height 9
checkbox input "true"
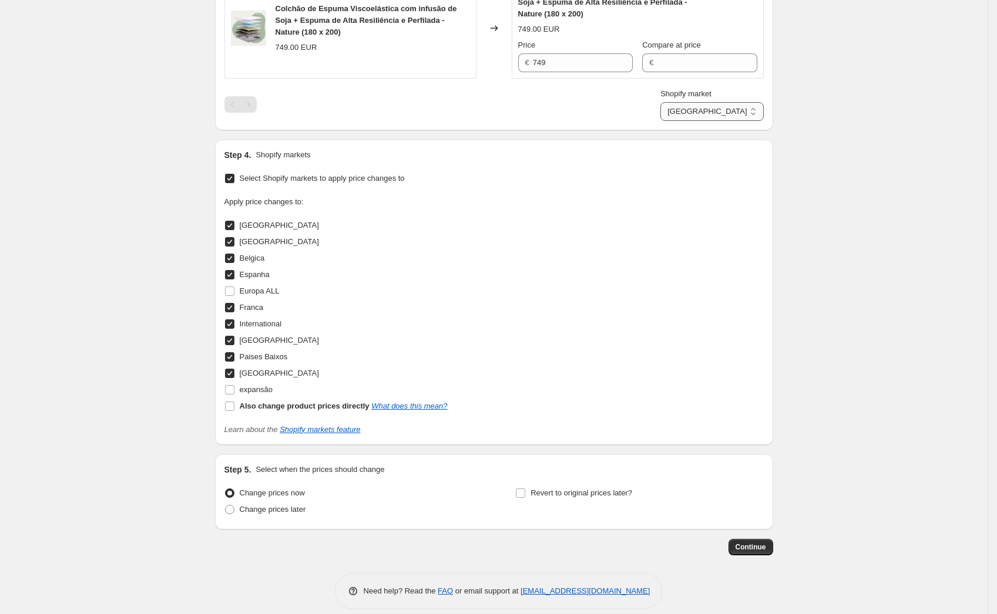
click at [735, 116] on select "Alemanha Austria Belgica Espanha Franca International Italia Paises Baixos Port…" at bounding box center [711, 111] width 103 height 19
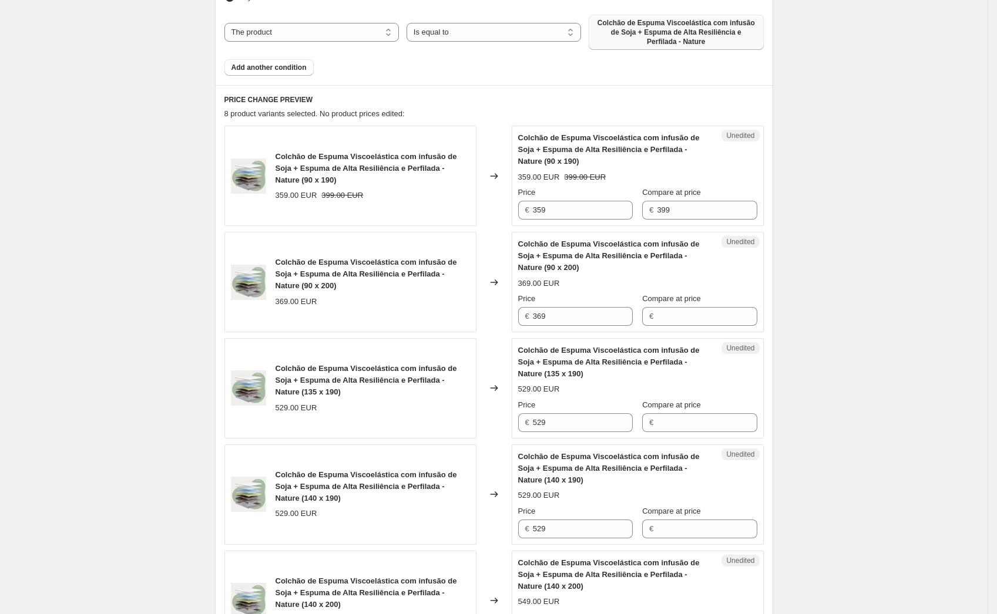
scroll to position [406, 0]
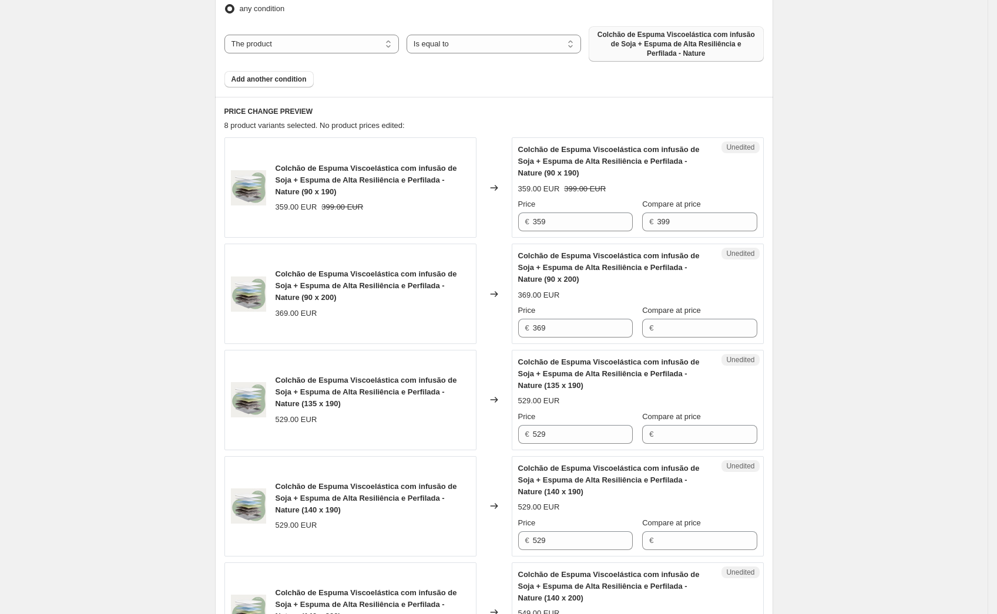
click at [712, 237] on div "Unedited Colchão de Espuma Viscoelástica com infusão de Soja + Espuma de Alta R…" at bounding box center [638, 187] width 252 height 100
click at [700, 219] on input "399" at bounding box center [707, 222] width 100 height 19
drag, startPoint x: 707, startPoint y: 220, endPoint x: 637, endPoint y: 212, distance: 69.8
click at [644, 218] on div "Price € 359 Compare at price € 399" at bounding box center [637, 215] width 239 height 33
click at [792, 208] on div "Create new price change job. This page is ready Create new price change job Dra…" at bounding box center [493, 562] width 987 height 1936
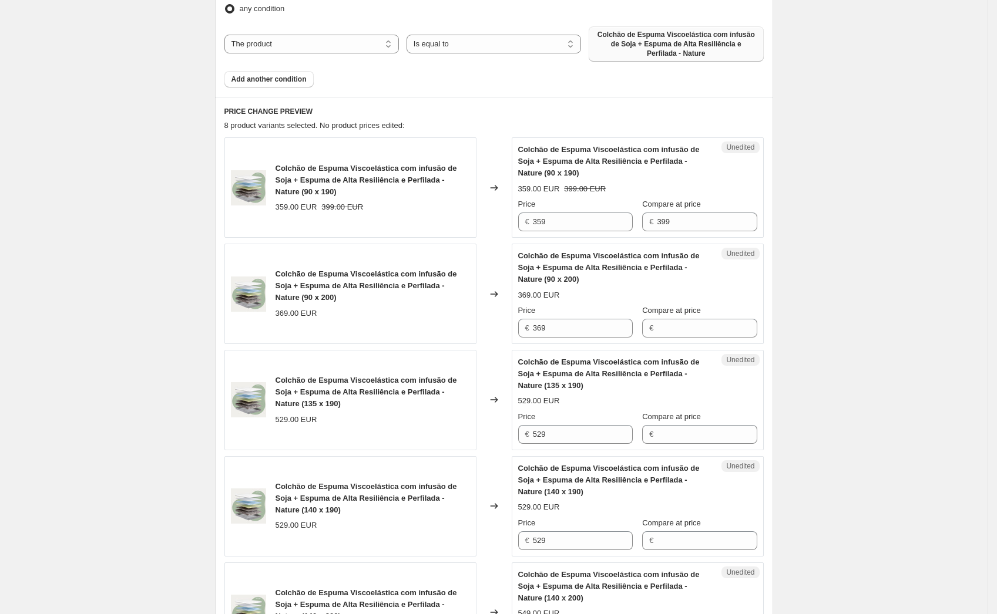
click at [851, 223] on div "Create new price change job. This page is ready Create new price change job Dra…" at bounding box center [493, 562] width 987 height 1936
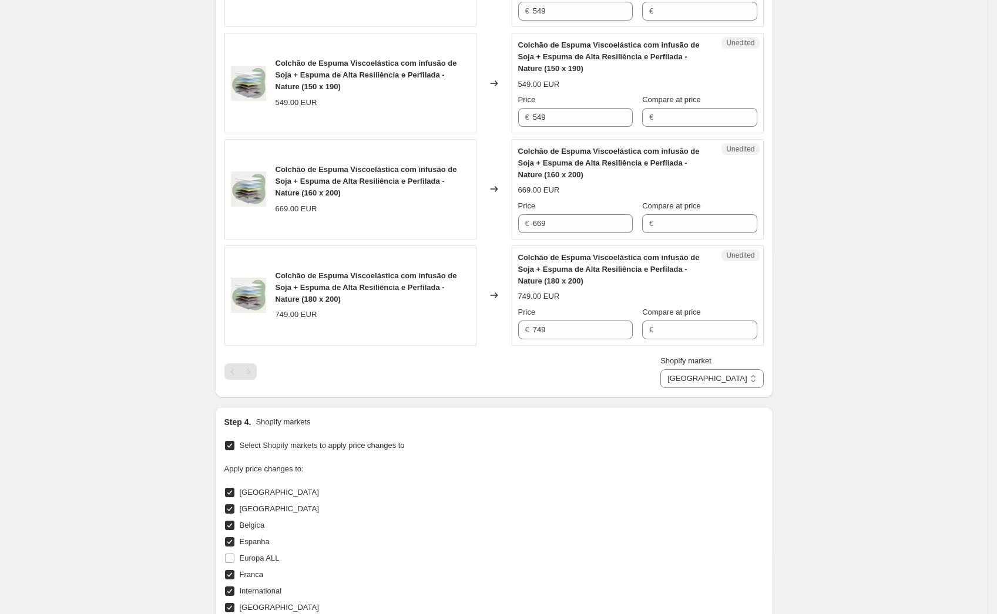
scroll to position [1128, 0]
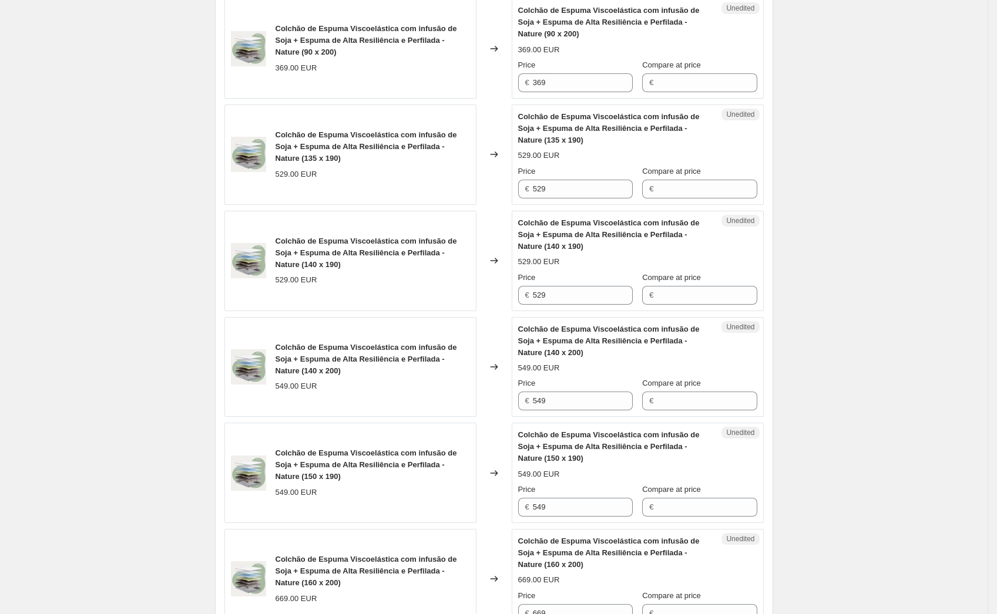
scroll to position [640, 0]
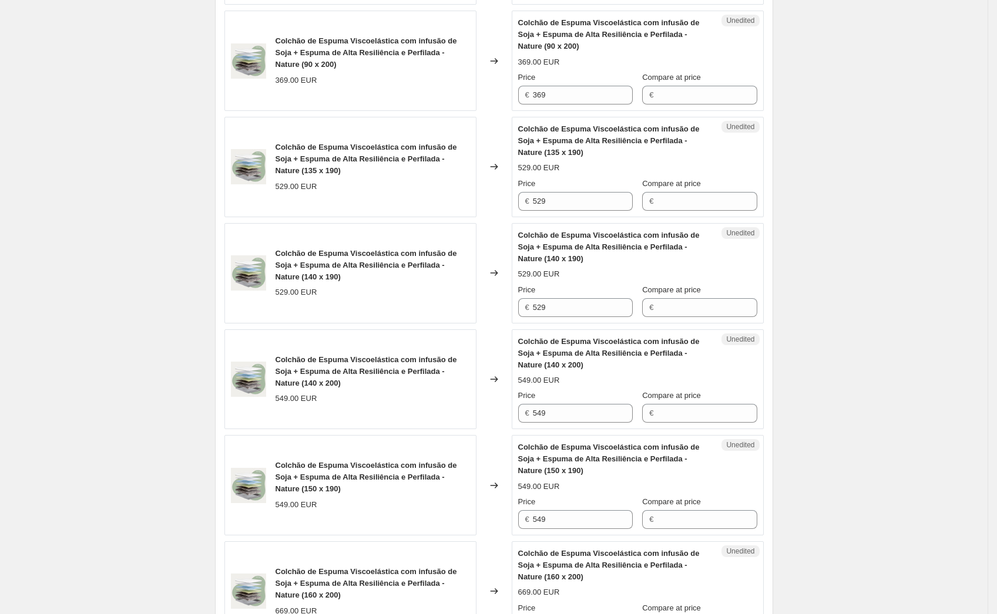
click at [863, 294] on div "Create new price change job. This page is ready Create new price change job Dra…" at bounding box center [493, 328] width 987 height 1936
click at [139, 288] on div "Create new price change job. This page is ready Create new price change job Dra…" at bounding box center [493, 328] width 987 height 1936
click at [95, 295] on div "Create new price change job. This page is ready Create new price change job Dra…" at bounding box center [493, 328] width 987 height 1936
click at [127, 282] on div "Create new price change job. This page is ready Create new price change job Dra…" at bounding box center [493, 328] width 987 height 1936
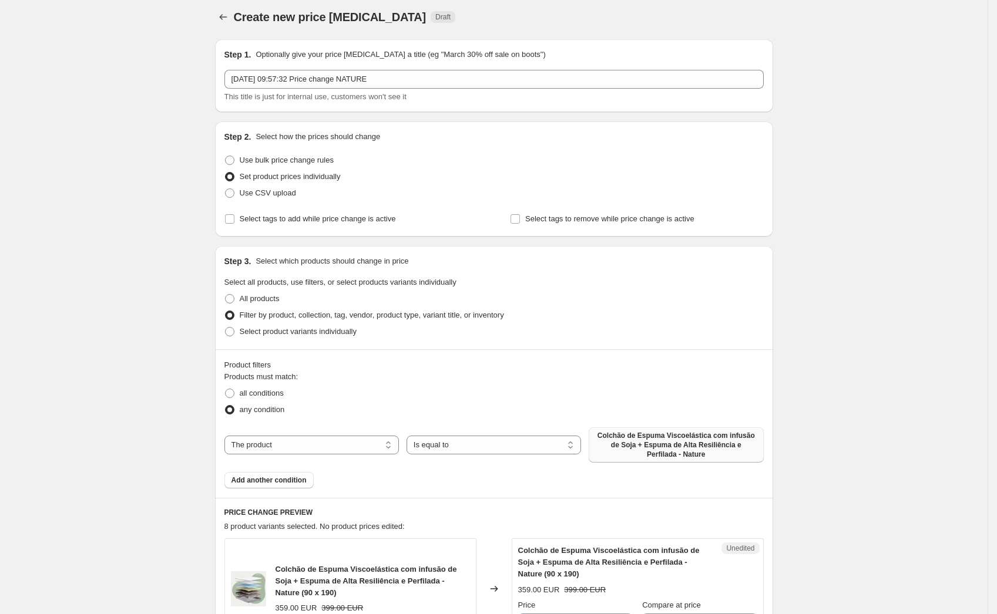
scroll to position [0, 0]
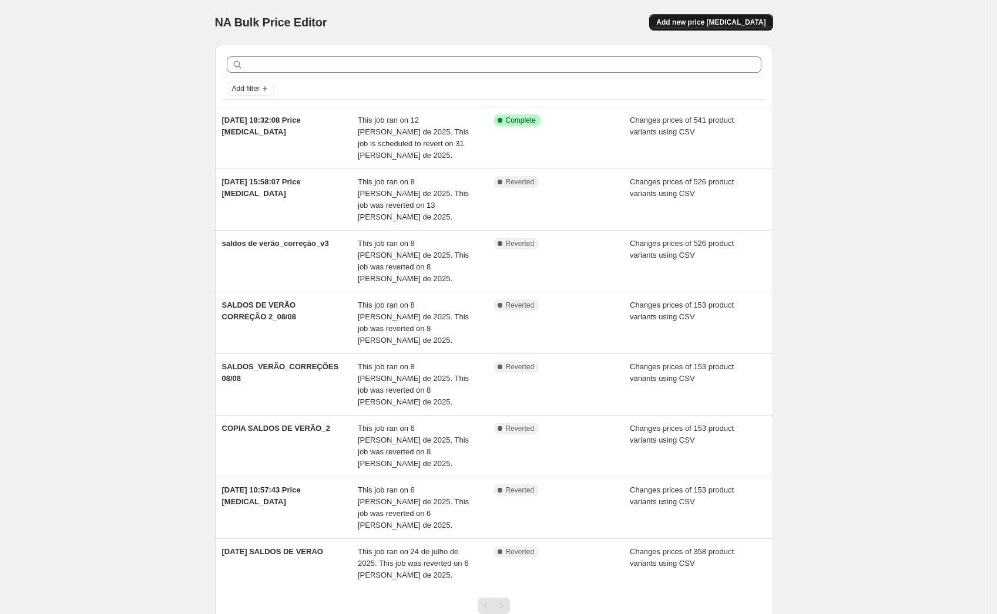
click at [718, 25] on span "Add new price [MEDICAL_DATA]" at bounding box center [710, 22] width 109 height 9
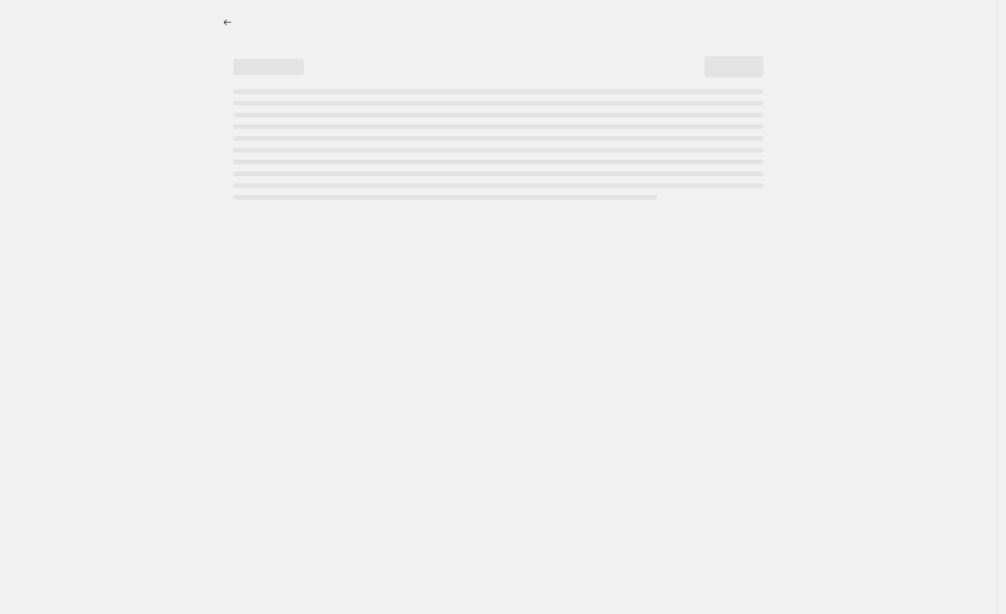
select select "percentage"
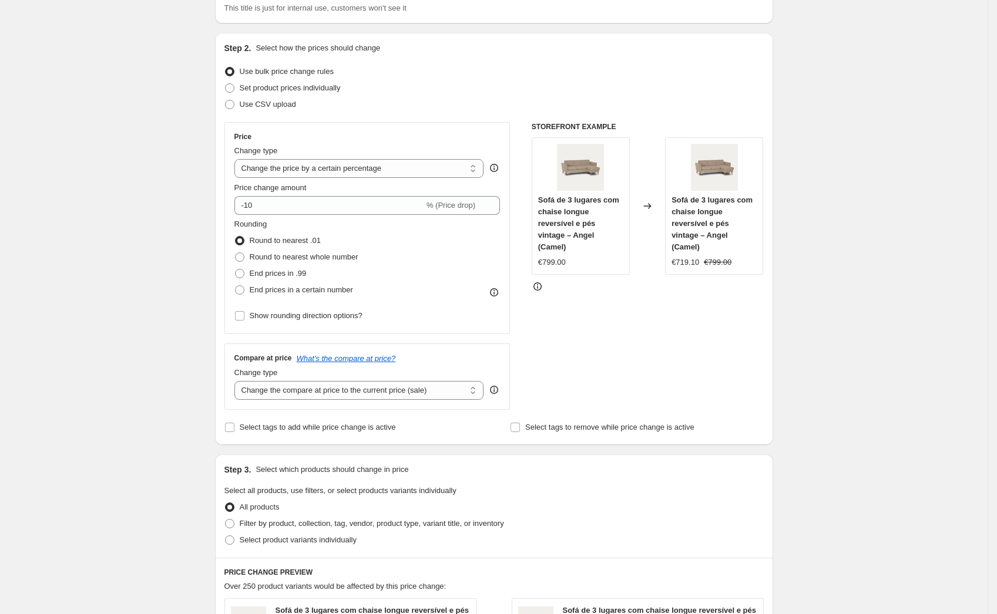
scroll to position [20, 0]
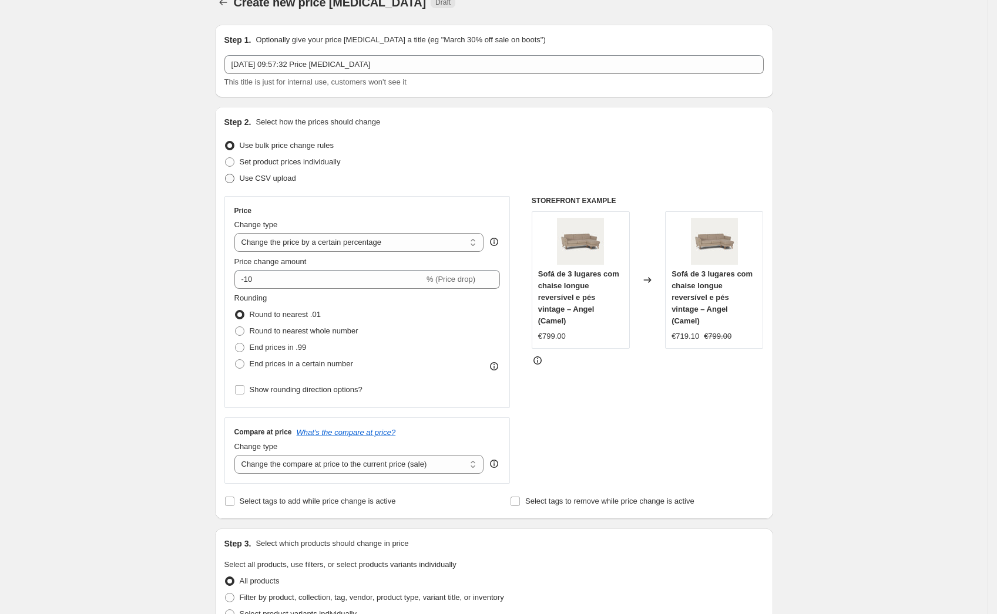
click at [242, 176] on label "Use CSV upload" at bounding box center [260, 178] width 72 height 16
click at [226, 174] on input "Use CSV upload" at bounding box center [225, 174] width 1 height 1
radio input "true"
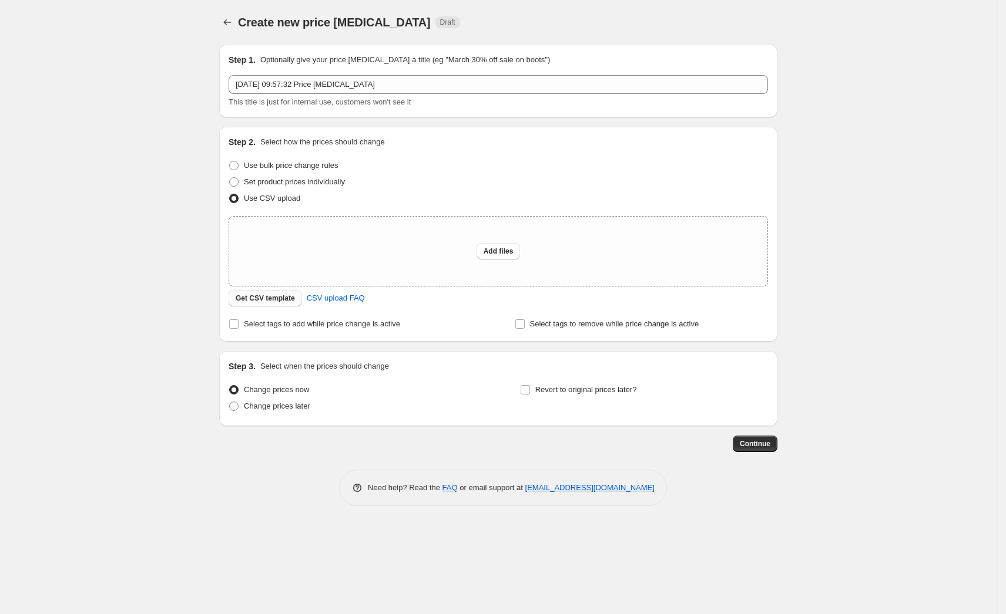
click at [258, 295] on span "Get CSV template" at bounding box center [265, 298] width 59 height 9
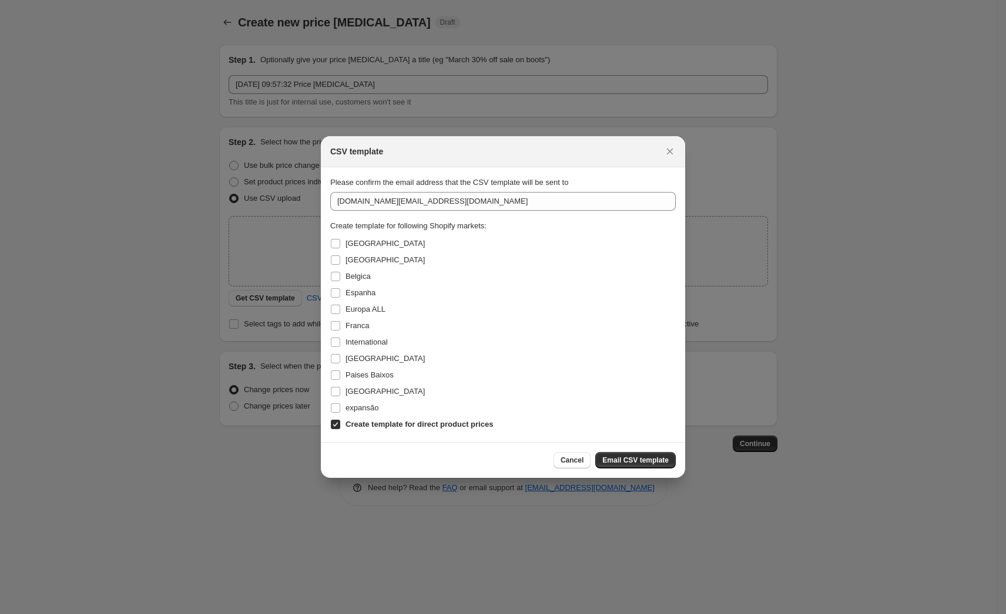
click at [331, 424] on input "Create template for direct product prices" at bounding box center [335, 424] width 9 height 9
checkbox input "false"
click at [334, 395] on input "[GEOGRAPHIC_DATA]" at bounding box center [335, 391] width 9 height 9
checkbox input "true"
click at [332, 297] on input "Espanha" at bounding box center [335, 292] width 9 height 9
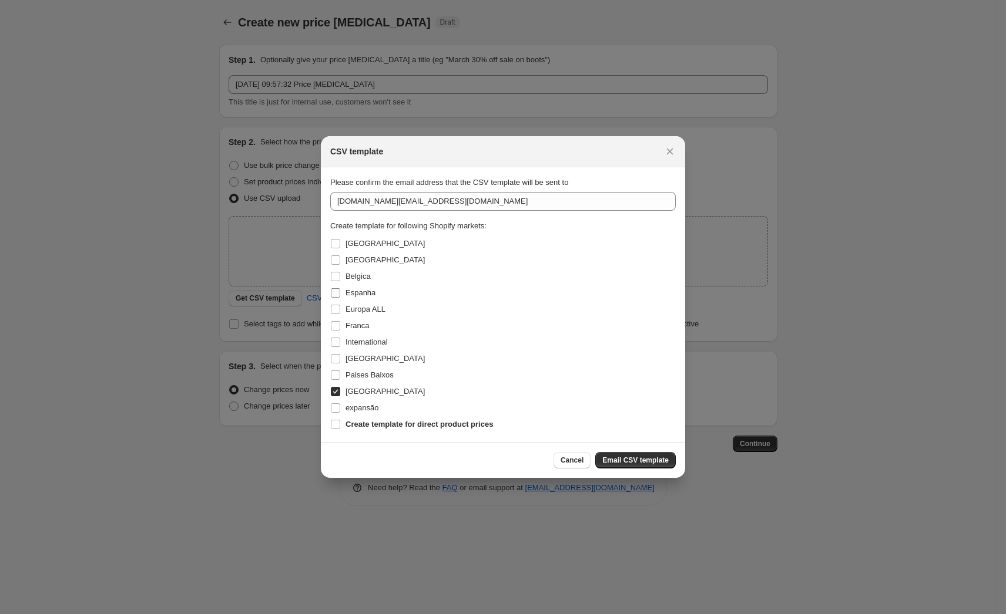
checkbox input "true"
click at [335, 246] on input "[GEOGRAPHIC_DATA]" at bounding box center [335, 243] width 9 height 9
checkbox input "true"
click at [333, 259] on input "[GEOGRAPHIC_DATA]" at bounding box center [335, 259] width 9 height 9
checkbox input "true"
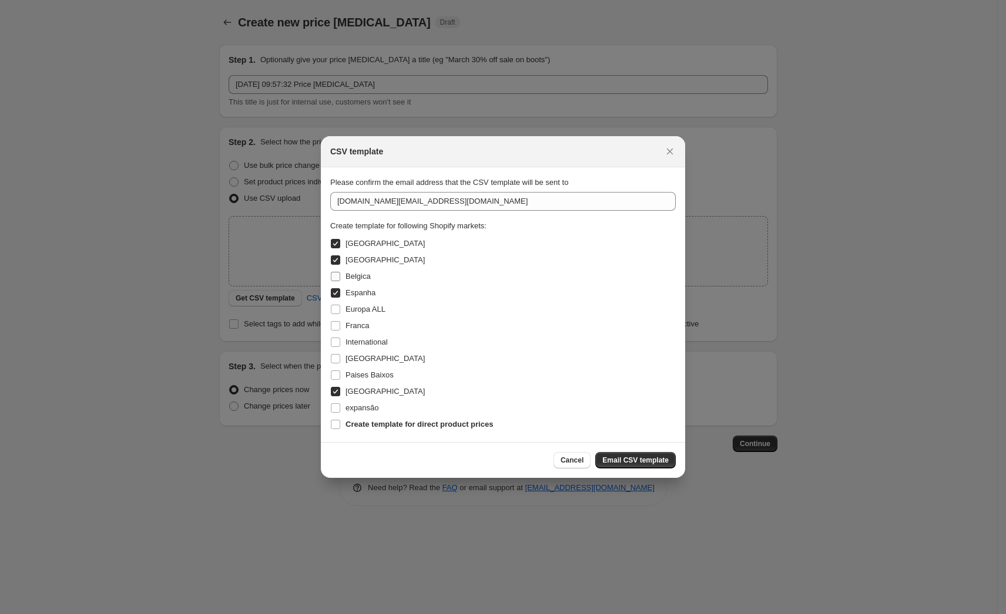
click at [333, 277] on input "Belgica" at bounding box center [335, 276] width 9 height 9
checkbox input "true"
drag, startPoint x: 335, startPoint y: 324, endPoint x: 334, endPoint y: 337, distance: 13.0
click at [335, 324] on input "Franca" at bounding box center [335, 325] width 9 height 9
checkbox input "true"
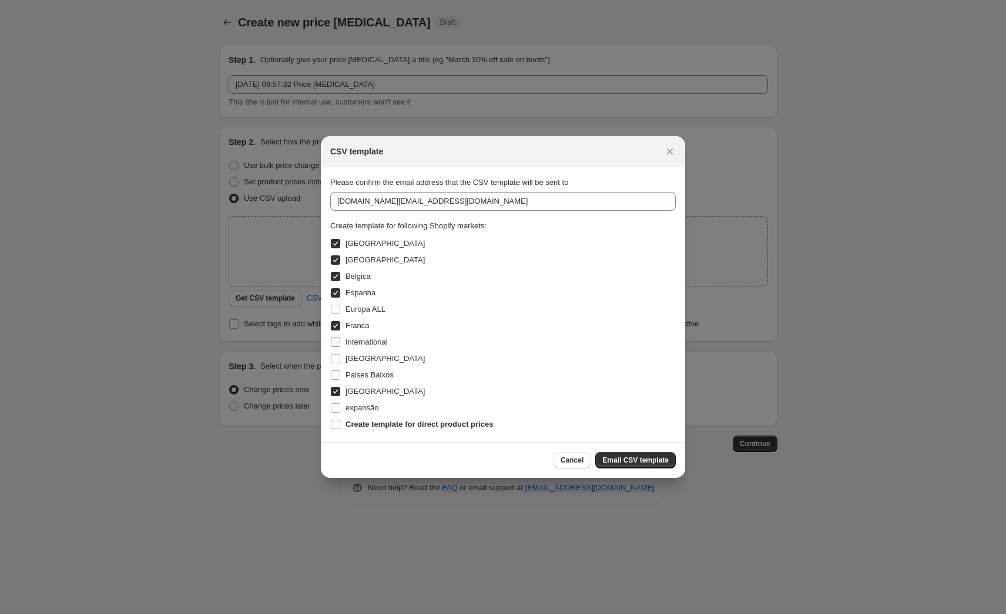
drag, startPoint x: 335, startPoint y: 342, endPoint x: 334, endPoint y: 349, distance: 7.1
click at [335, 341] on input "International" at bounding box center [335, 342] width 9 height 9
checkbox input "true"
drag, startPoint x: 336, startPoint y: 361, endPoint x: 336, endPoint y: 375, distance: 14.1
click at [336, 361] on input "[GEOGRAPHIC_DATA]" at bounding box center [335, 358] width 9 height 9
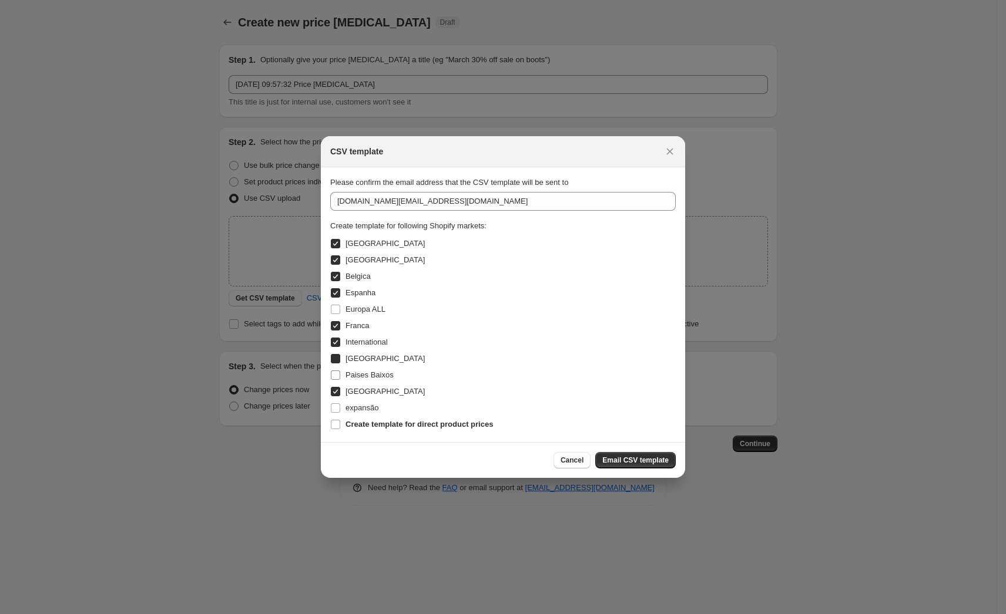
checkbox input "true"
click at [337, 381] on label "Paises Baixos" at bounding box center [361, 375] width 63 height 16
click at [337, 380] on input "Paises Baixos" at bounding box center [335, 375] width 9 height 9
checkbox input "true"
click at [633, 463] on span "Email CSV template" at bounding box center [635, 460] width 66 height 9
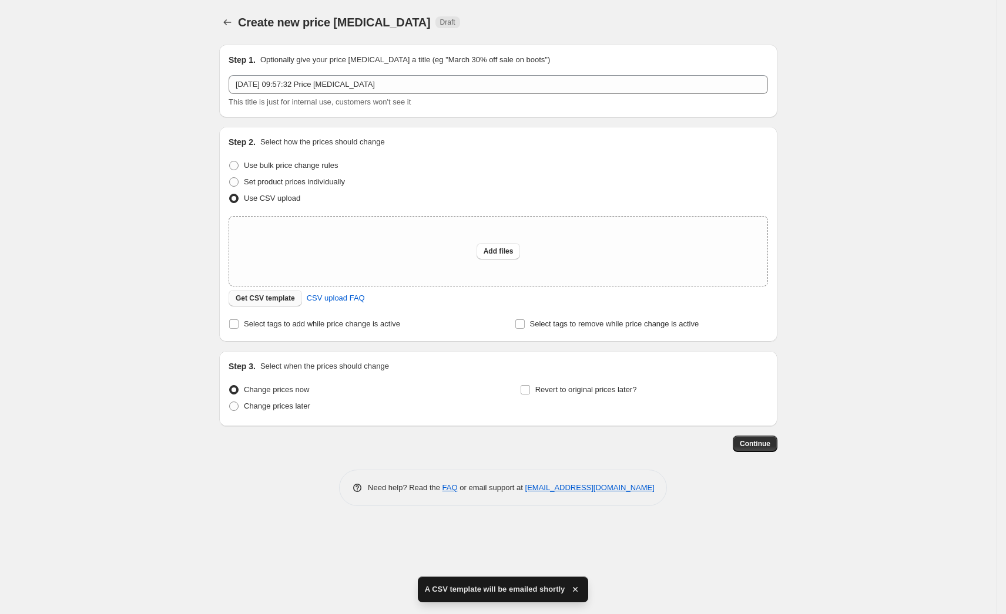
click at [280, 297] on span "Get CSV template" at bounding box center [265, 298] width 59 height 9
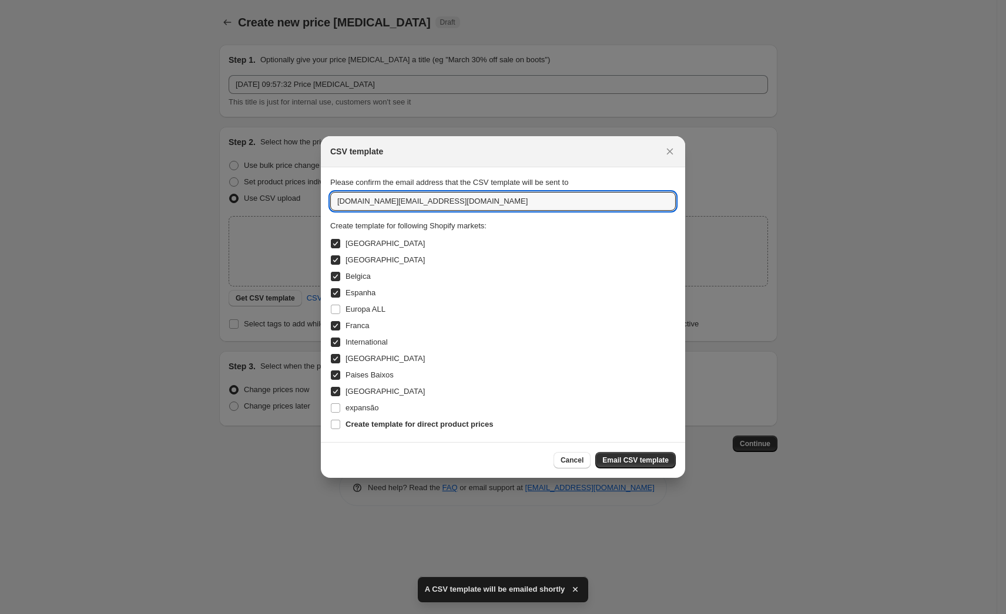
drag, startPoint x: 367, startPoint y: 203, endPoint x: 316, endPoint y: 198, distance: 51.4
click at [318, 614] on div "CSV template Please confirm the email address that the CSV template will be sen…" at bounding box center [503, 614] width 1006 height 0
type input "daniela.claro@budwing.com"
click at [563, 336] on div "International" at bounding box center [502, 342] width 345 height 16
click at [490, 199] on input "daniela.claro@budwing.com" at bounding box center [502, 201] width 345 height 19
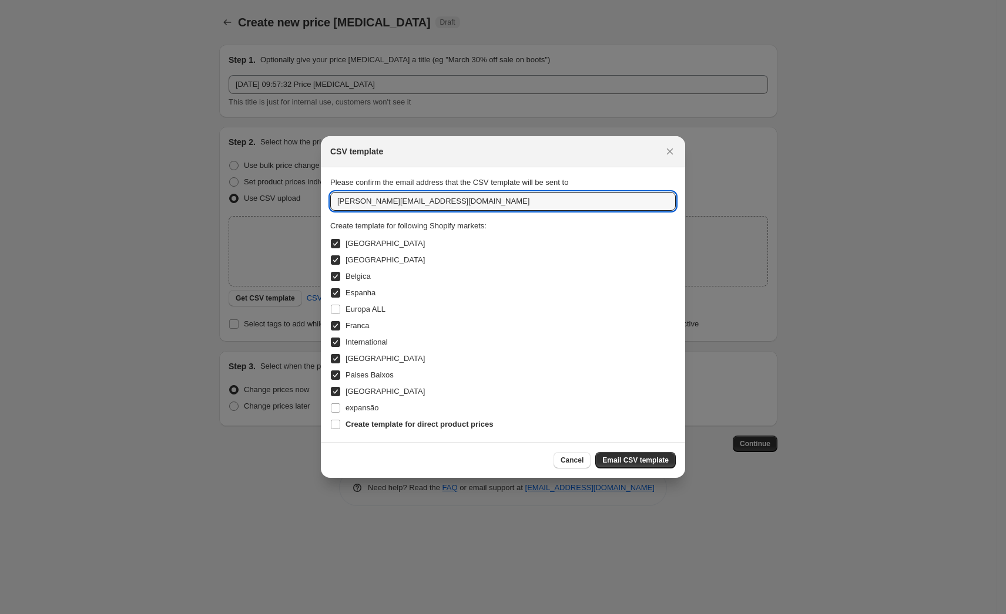
drag, startPoint x: 476, startPoint y: 202, endPoint x: 312, endPoint y: 186, distance: 165.3
click at [328, 185] on section "Please confirm the email address that the CSV template will be sent to daniela.…" at bounding box center [503, 304] width 364 height 275
click at [477, 203] on input "daniela.claro@budwing.com" at bounding box center [502, 201] width 345 height 19
click at [632, 459] on span "Email CSV template" at bounding box center [635, 460] width 66 height 9
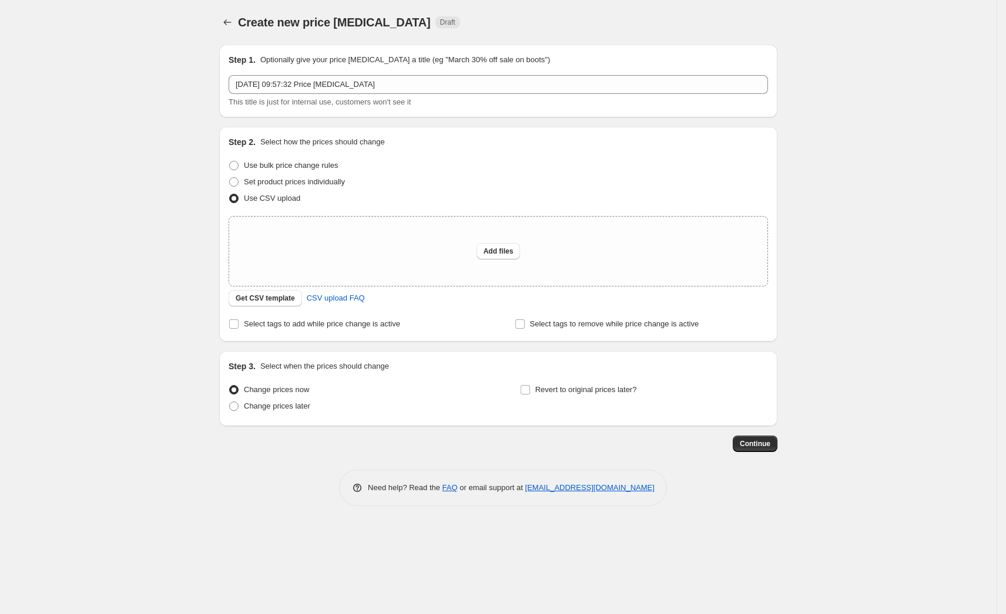
click at [924, 251] on div "Create new price change job. This page is ready Create new price change job Dra…" at bounding box center [498, 307] width 996 height 614
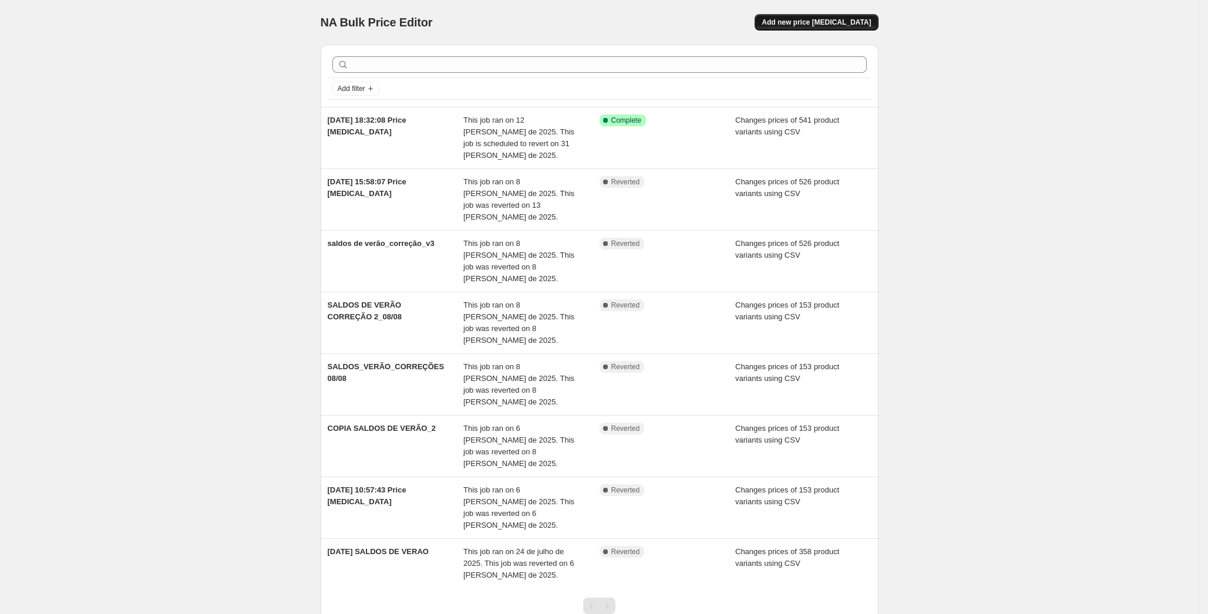
click at [846, 18] on span "Add new price [MEDICAL_DATA]" at bounding box center [816, 22] width 109 height 9
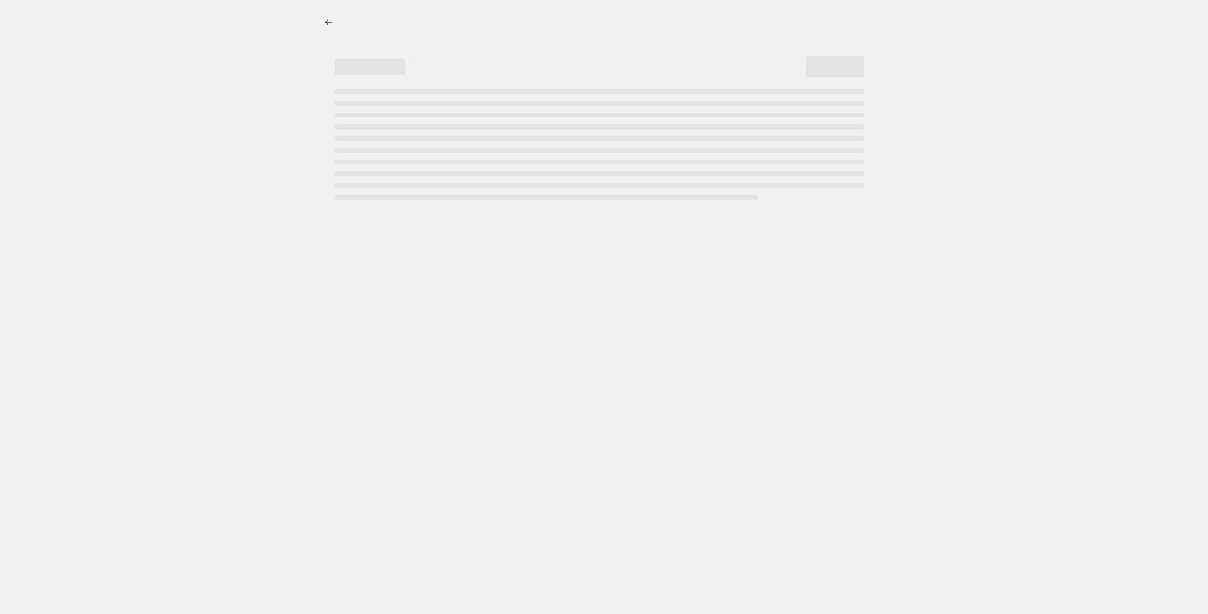
select select "percentage"
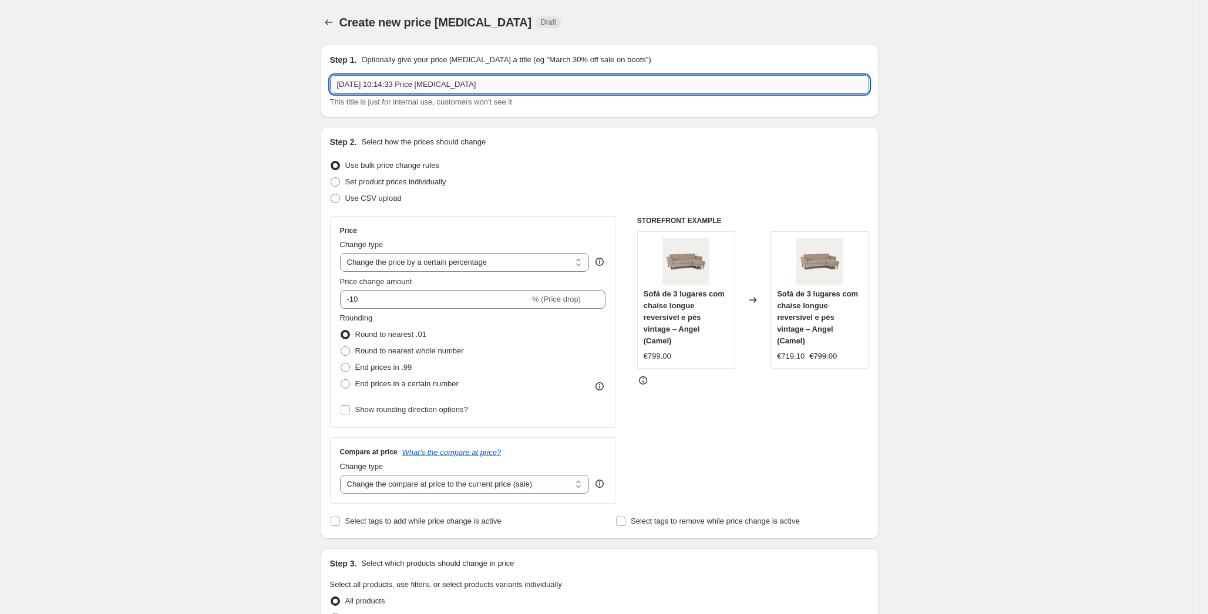
click at [411, 85] on input "[DATE] 10:14:33 Price [MEDICAL_DATA]" at bounding box center [599, 84] width 539 height 19
drag, startPoint x: 516, startPoint y: 83, endPoint x: 468, endPoint y: 85, distance: 47.6
click at [468, 85] on input "[DATE] 10:14:33 Price [MEDICAL_DATA]" at bounding box center [599, 84] width 539 height 19
type input "[DATE] 10:14:33 Price change NATURE"
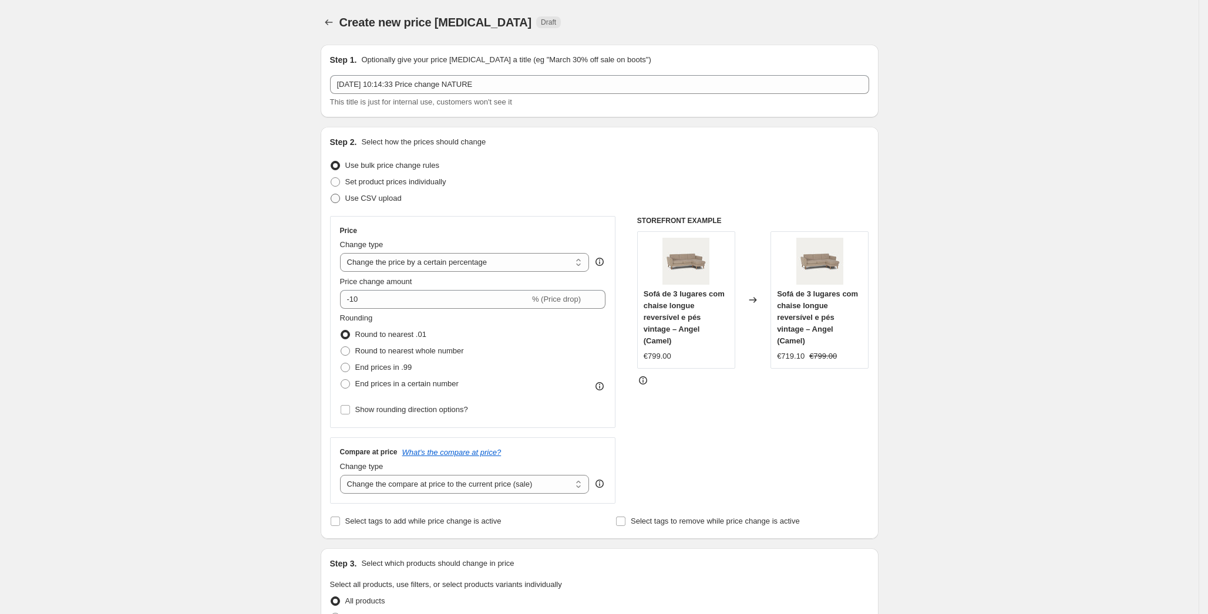
click at [338, 196] on span at bounding box center [335, 198] width 9 height 9
click at [331, 194] on input "Use CSV upload" at bounding box center [331, 194] width 1 height 1
radio input "true"
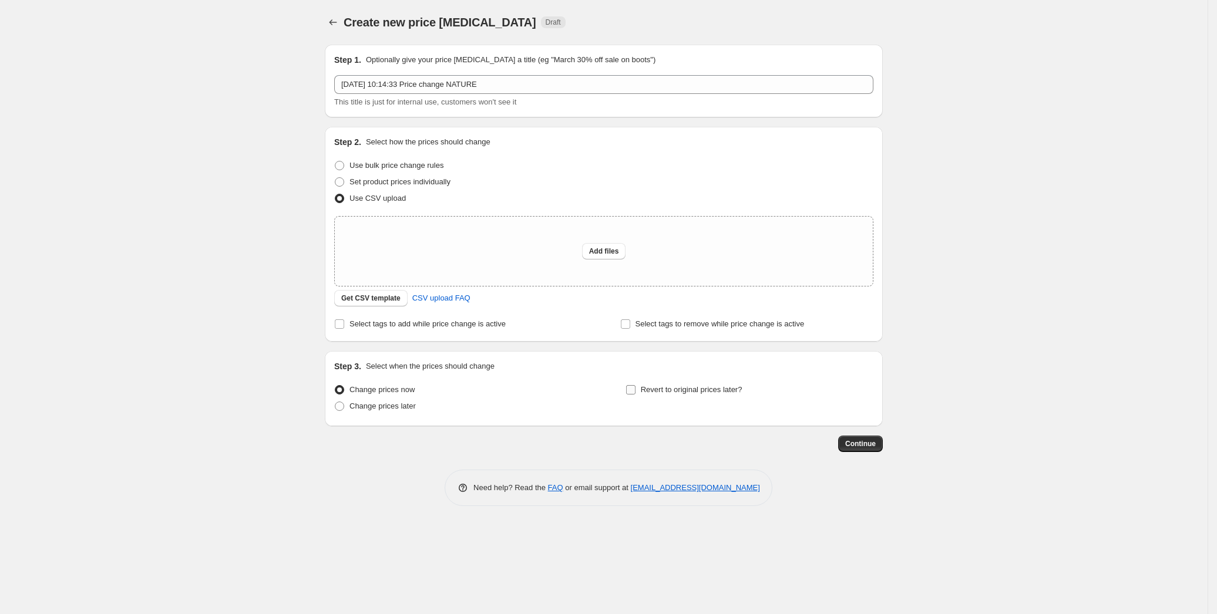
click at [631, 392] on input "Revert to original prices later?" at bounding box center [630, 389] width 9 height 9
checkbox input "true"
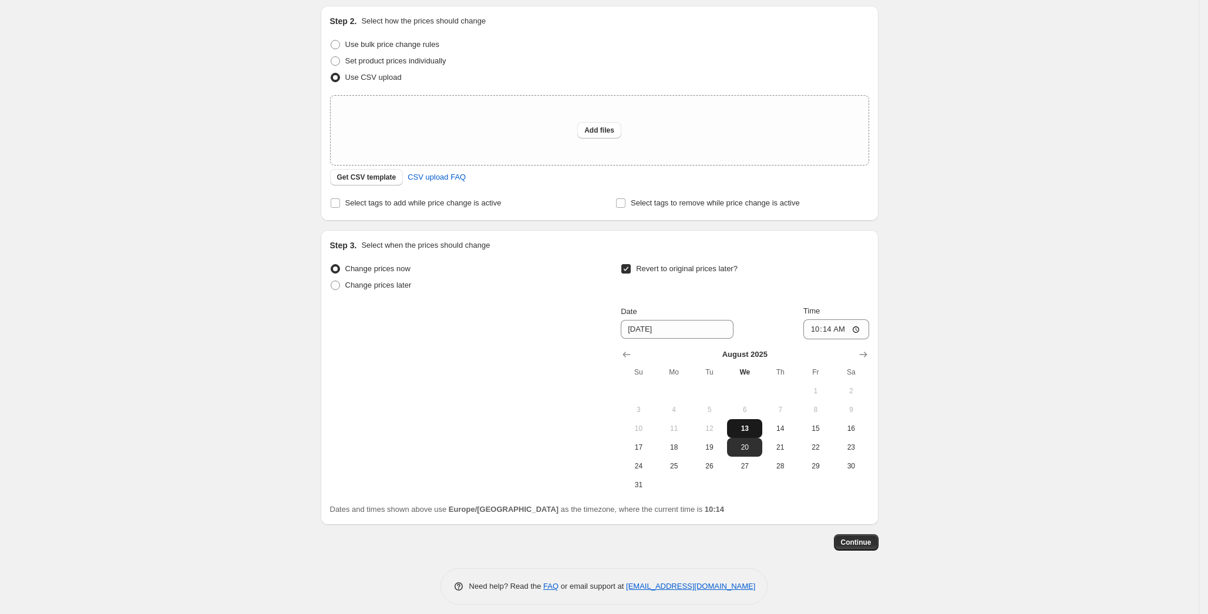
scroll to position [129, 0]
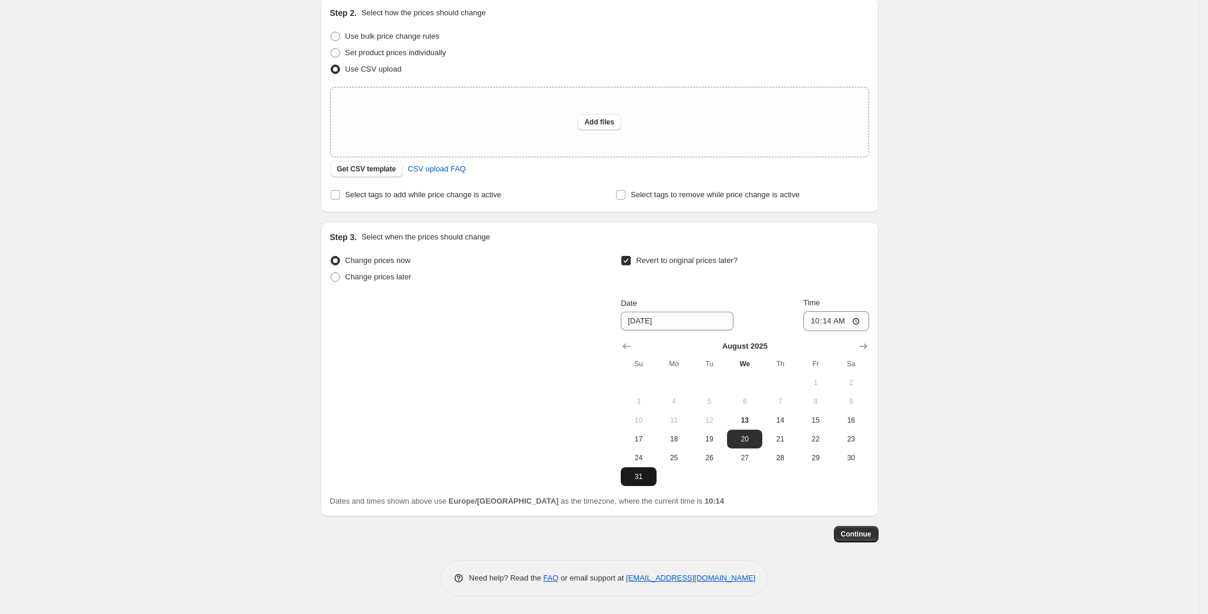
click at [648, 477] on span "31" at bounding box center [639, 476] width 26 height 9
type input "[DATE]"
click at [830, 321] on input "10:14" at bounding box center [836, 321] width 66 height 20
type input "23:59"
click at [980, 281] on div "Create new price [MEDICAL_DATA]. This page is ready Create new price [MEDICAL_D…" at bounding box center [599, 243] width 1199 height 744
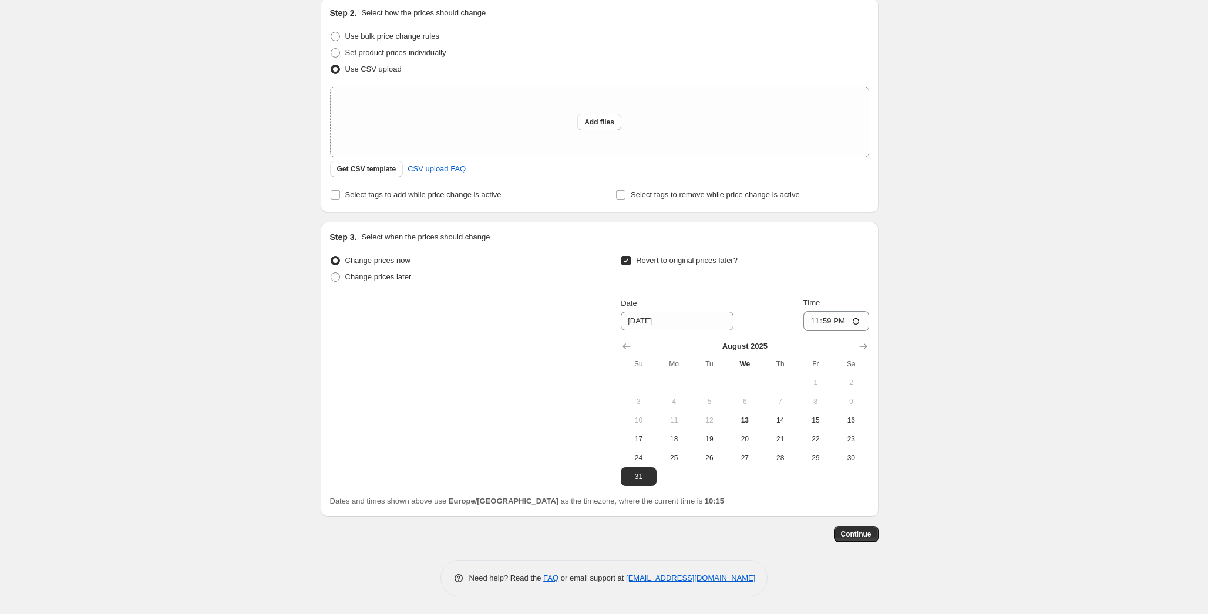
click at [211, 221] on div "Create new price [MEDICAL_DATA]. This page is ready Create new price [MEDICAL_D…" at bounding box center [599, 243] width 1199 height 744
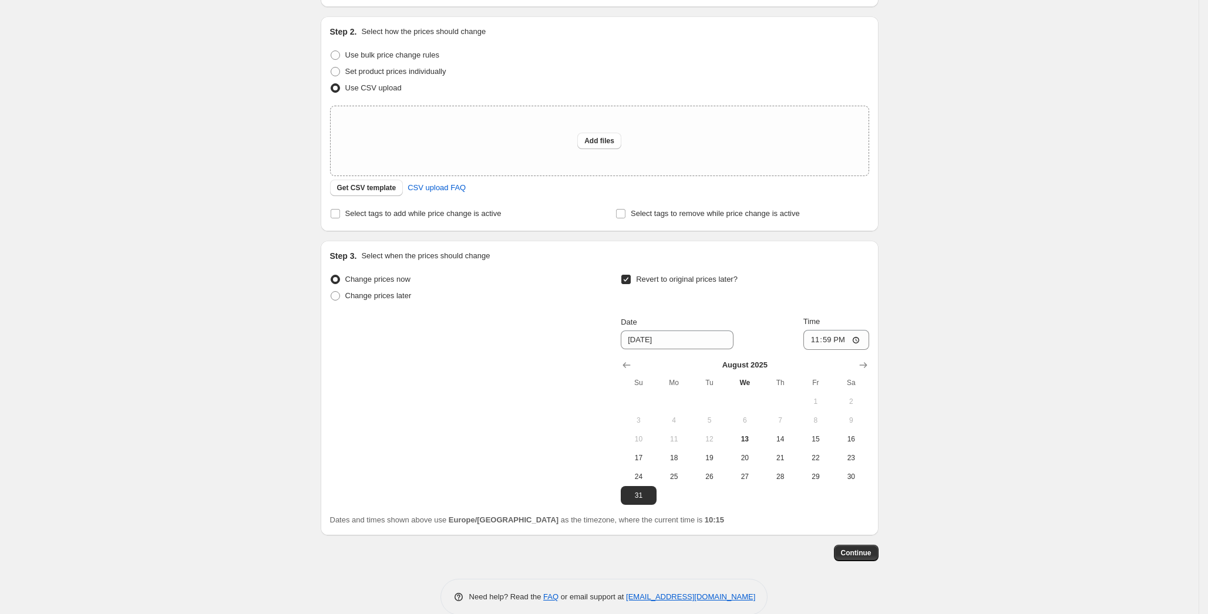
scroll to position [0, 0]
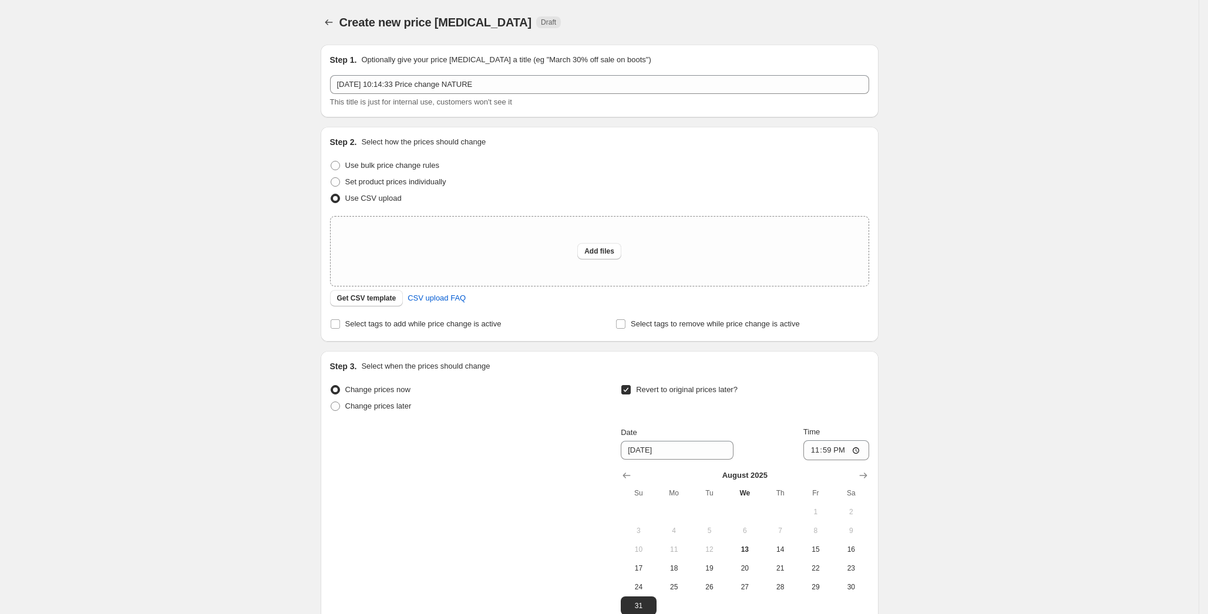
click at [170, 87] on div "Create new price [MEDICAL_DATA]. This page is ready Create new price [MEDICAL_D…" at bounding box center [599, 372] width 1199 height 744
click at [594, 254] on span "Add files" at bounding box center [599, 251] width 30 height 9
type input "C:\fakepath\Nature_desconto_saldos_verao - Folha1.csv"
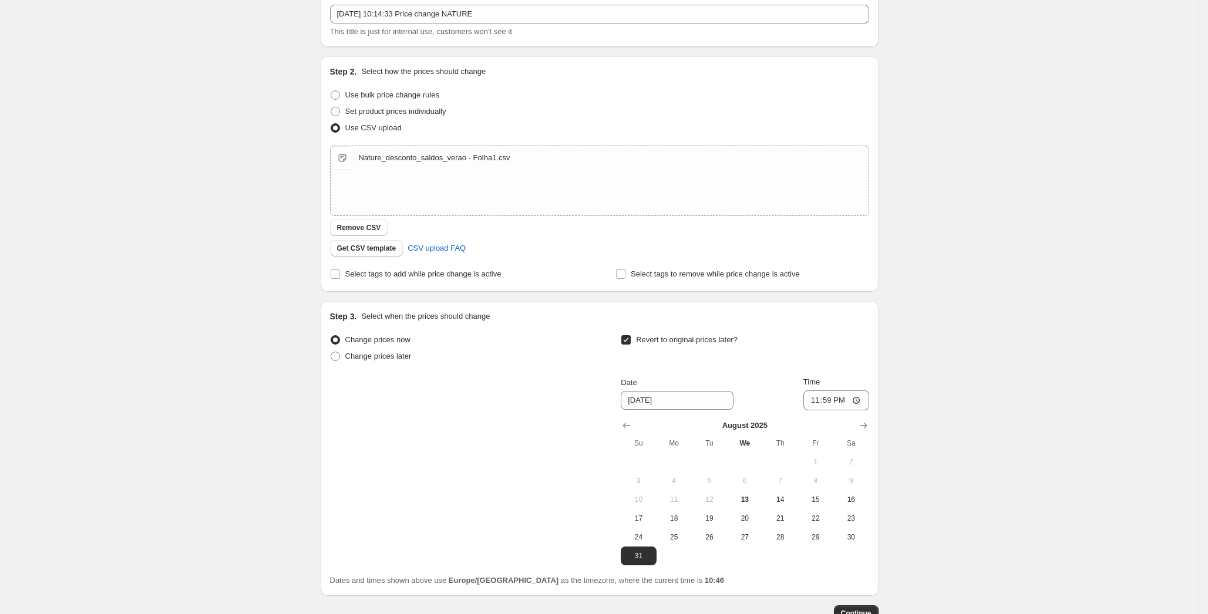
scroll to position [149, 0]
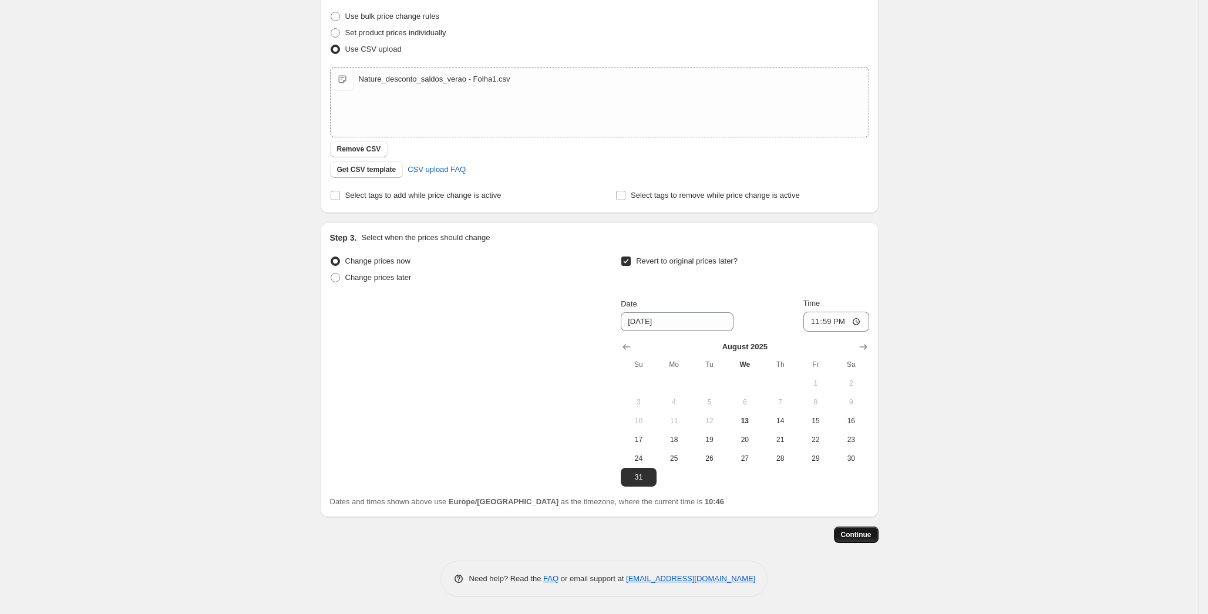
click at [859, 533] on span "Continue" at bounding box center [856, 534] width 31 height 9
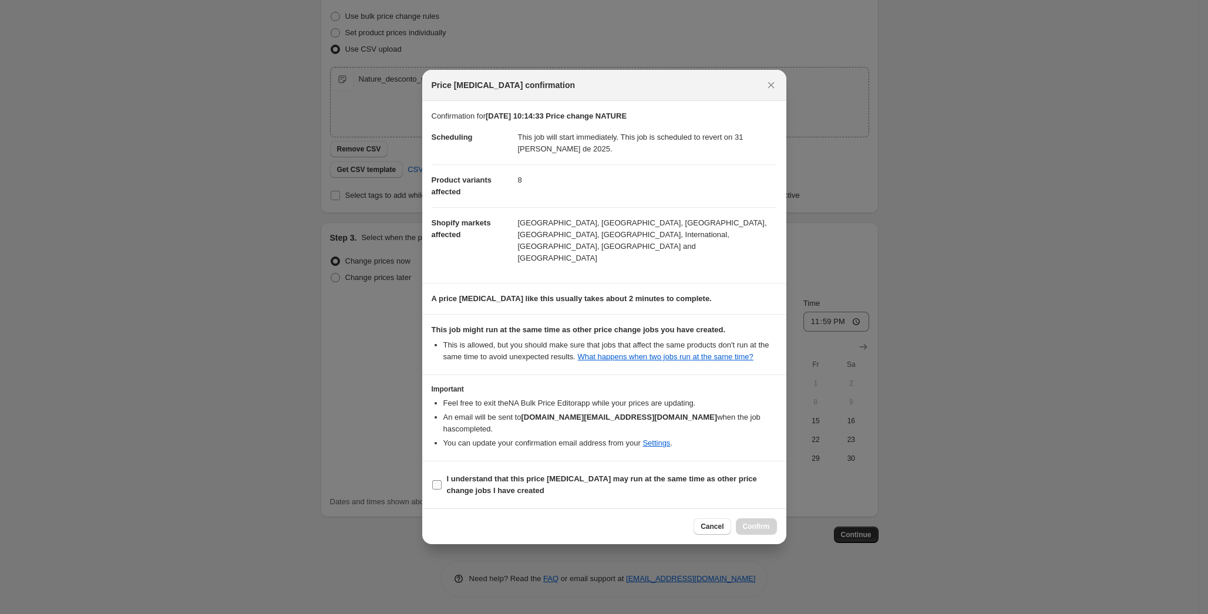
click at [440, 480] on input "I understand that this price [MEDICAL_DATA] may run at the same time as other p…" at bounding box center [436, 484] width 9 height 9
checkbox input "true"
click at [758, 522] on span "Confirm" at bounding box center [756, 526] width 27 height 9
